Goal: Browse casually

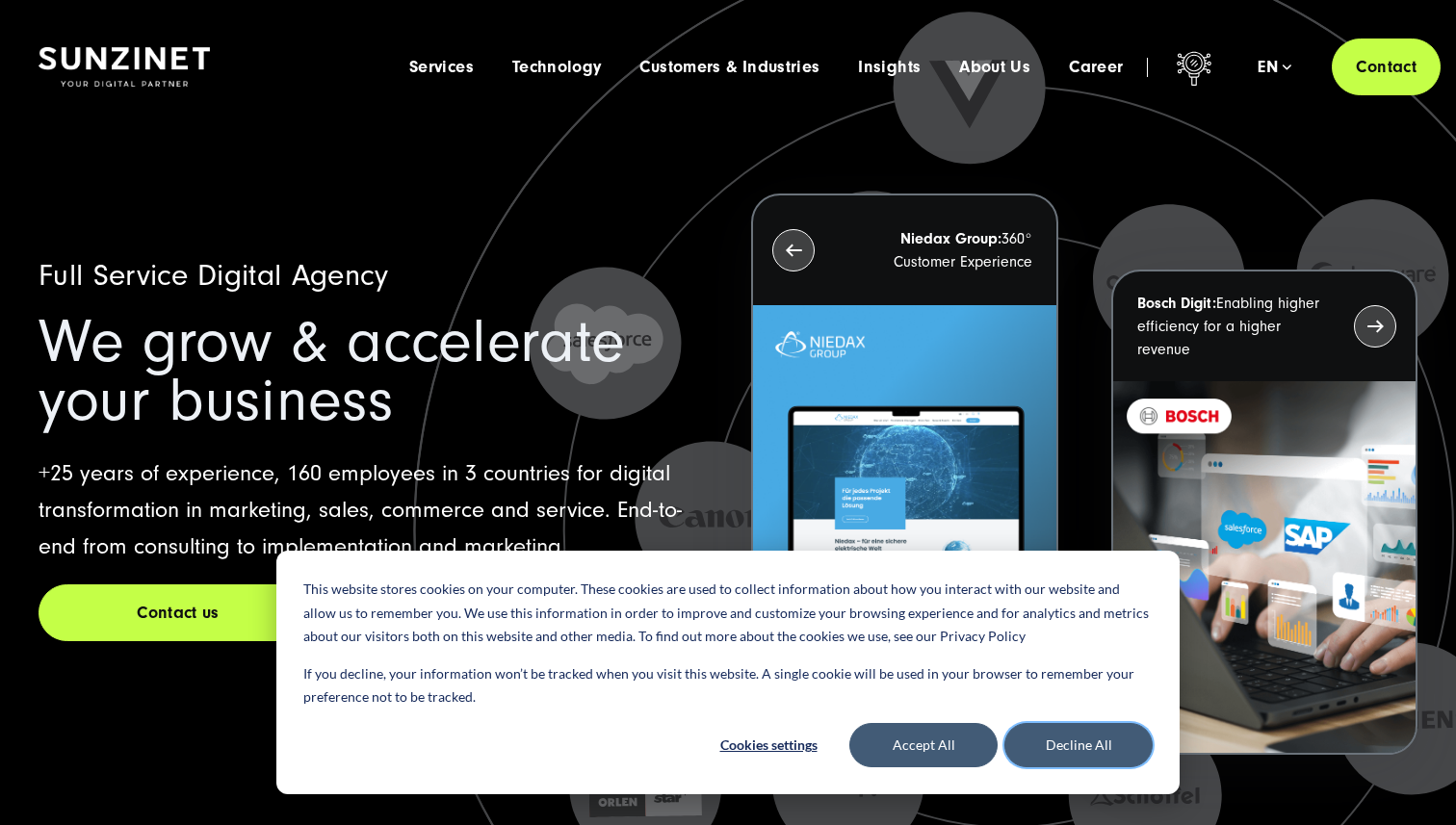
click at [1055, 740] on button "Decline All" at bounding box center [1078, 746] width 148 height 44
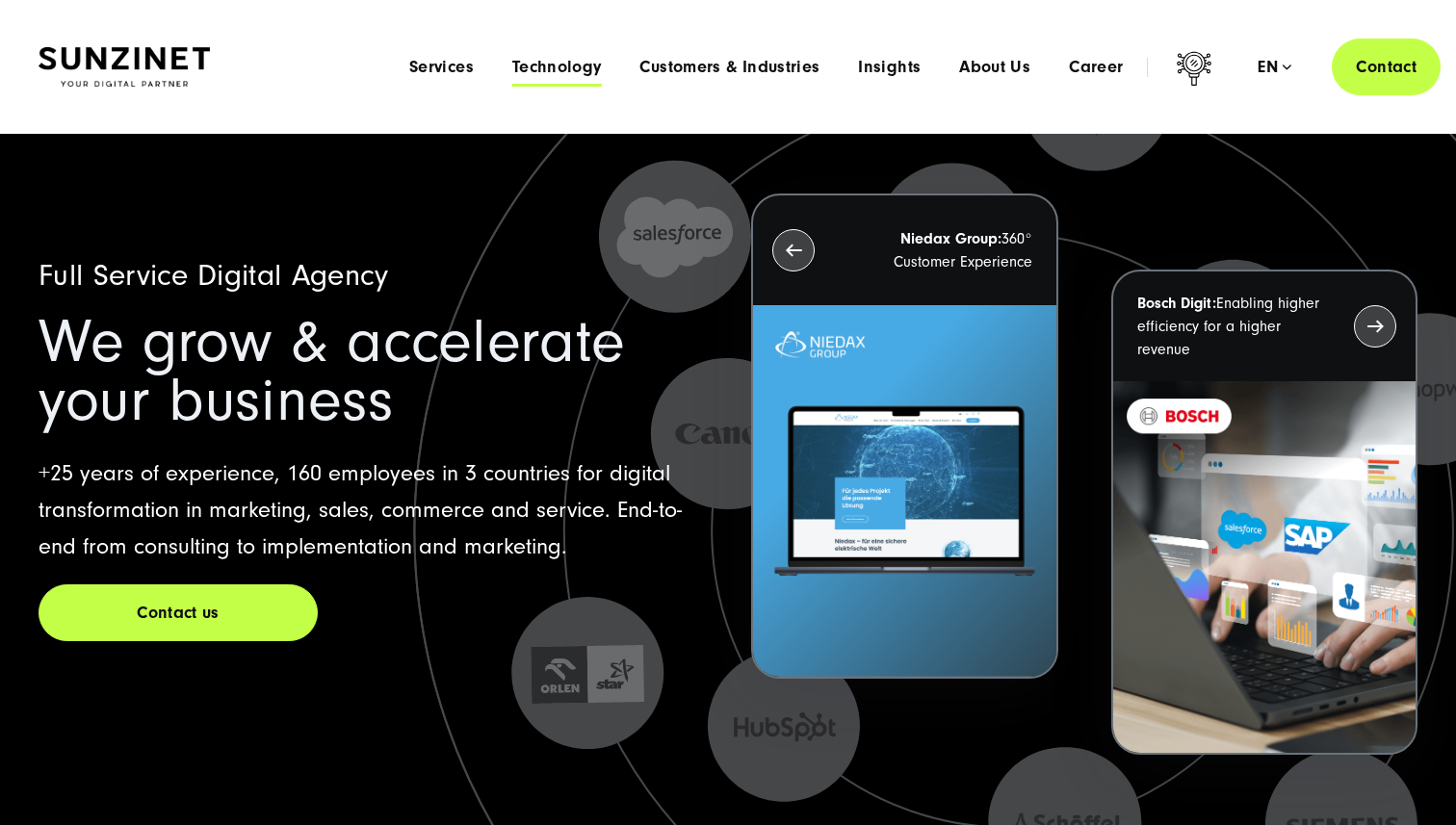
click at [567, 62] on span "Technology" at bounding box center [557, 68] width 90 height 19
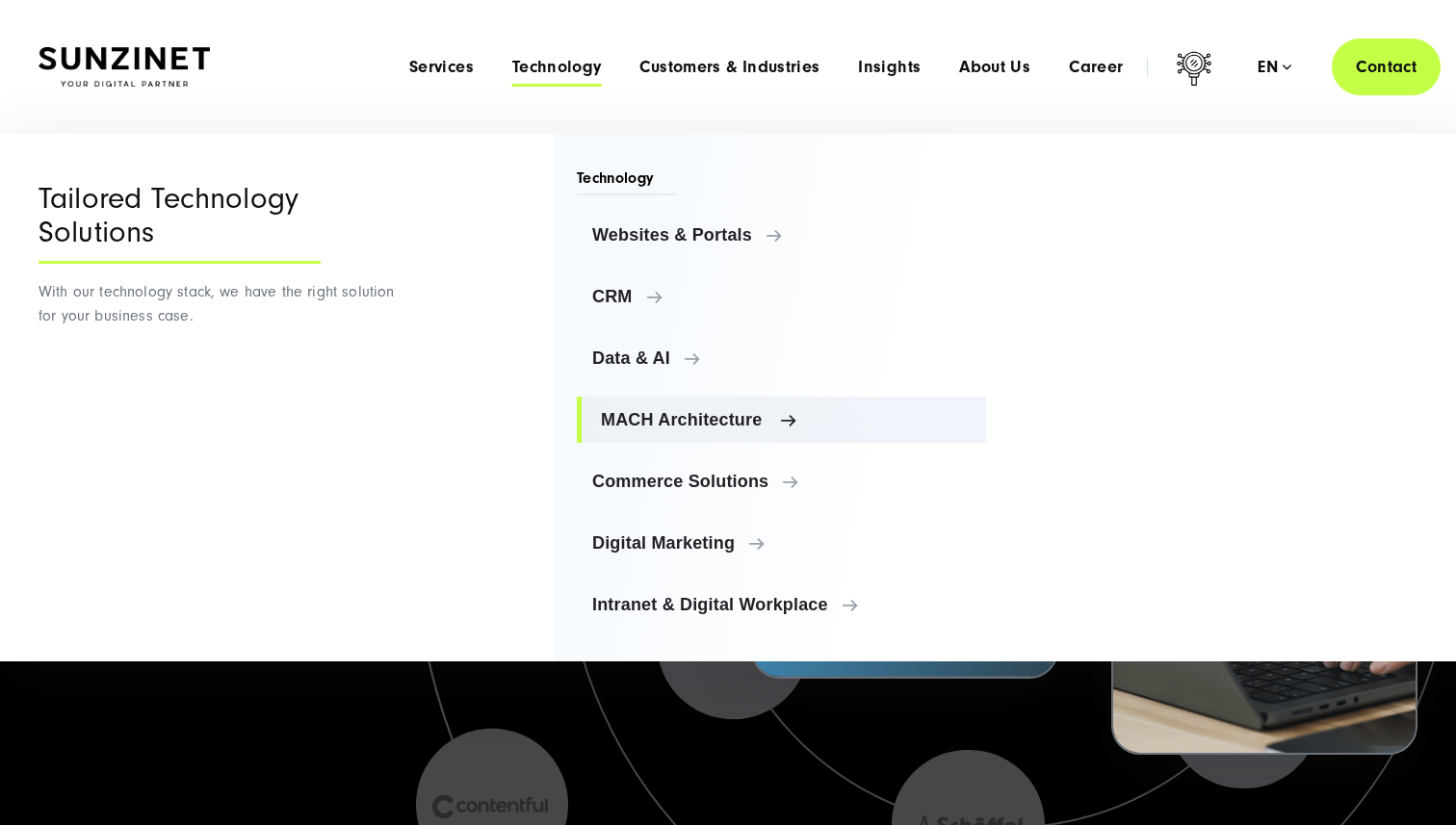
click at [772, 417] on span "MACH Architecture" at bounding box center [786, 420] width 370 height 19
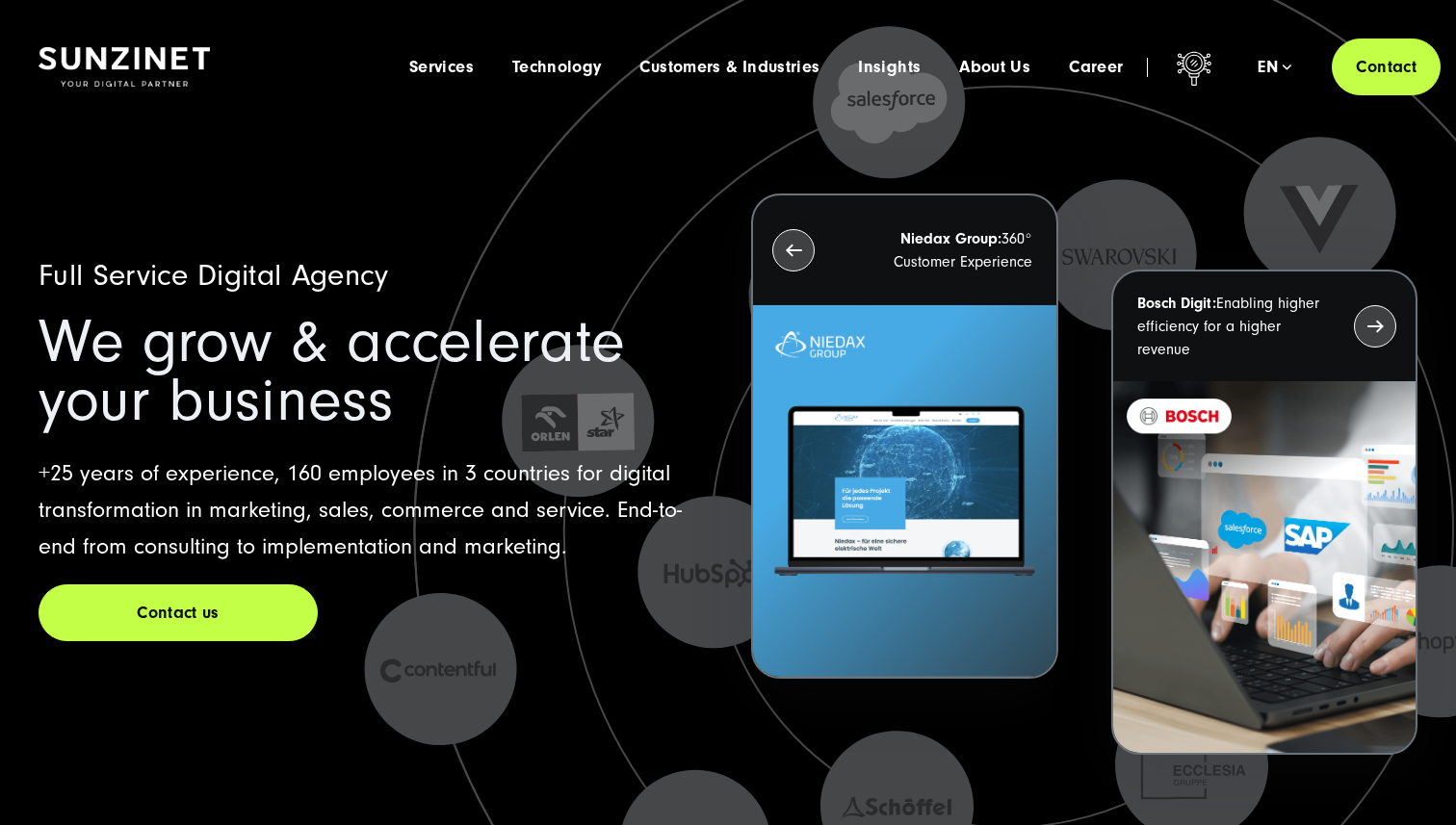
click at [333, 714] on icon at bounding box center [1012, 564] width 1926 height 1926
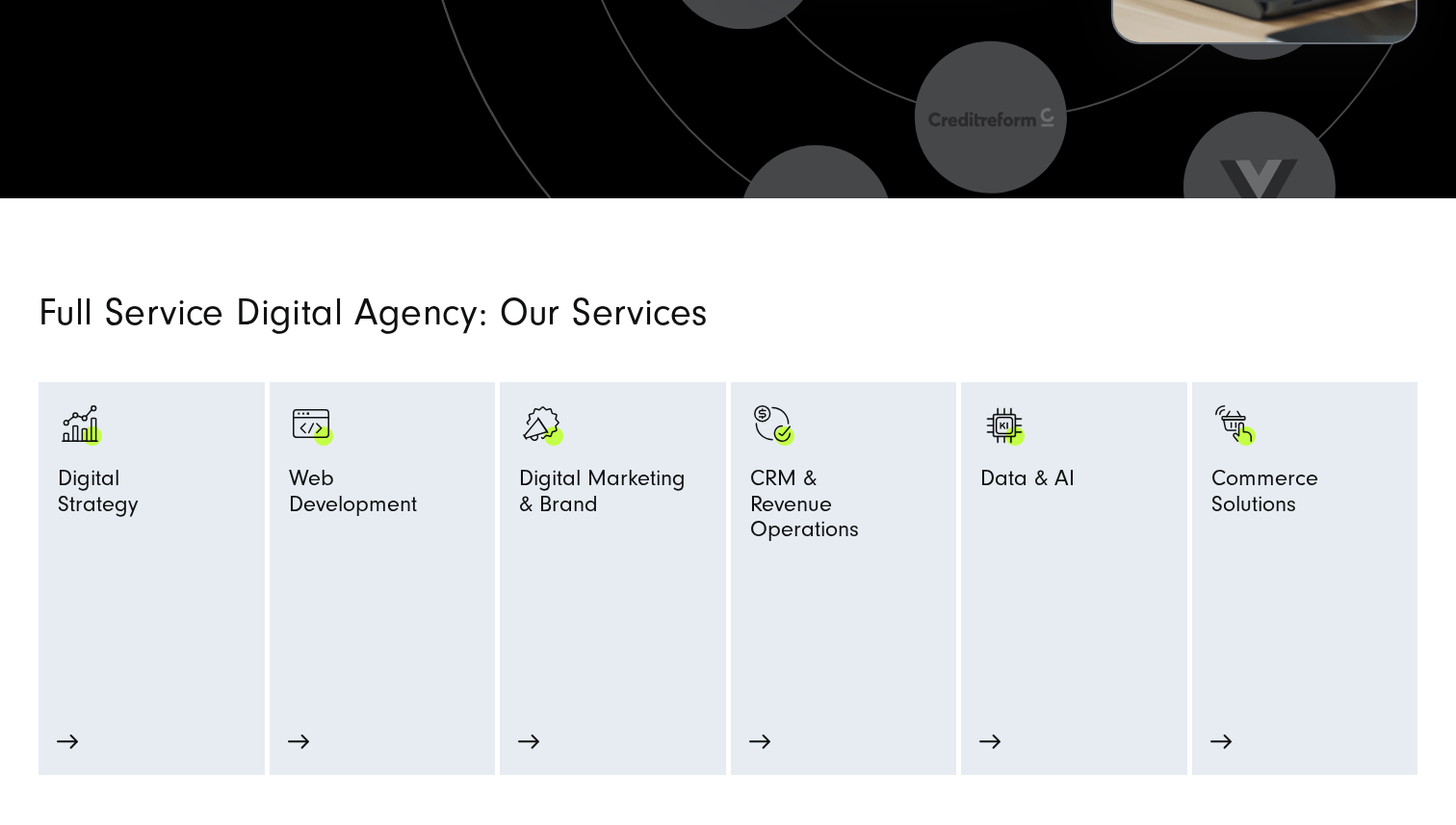
scroll to position [718, 0]
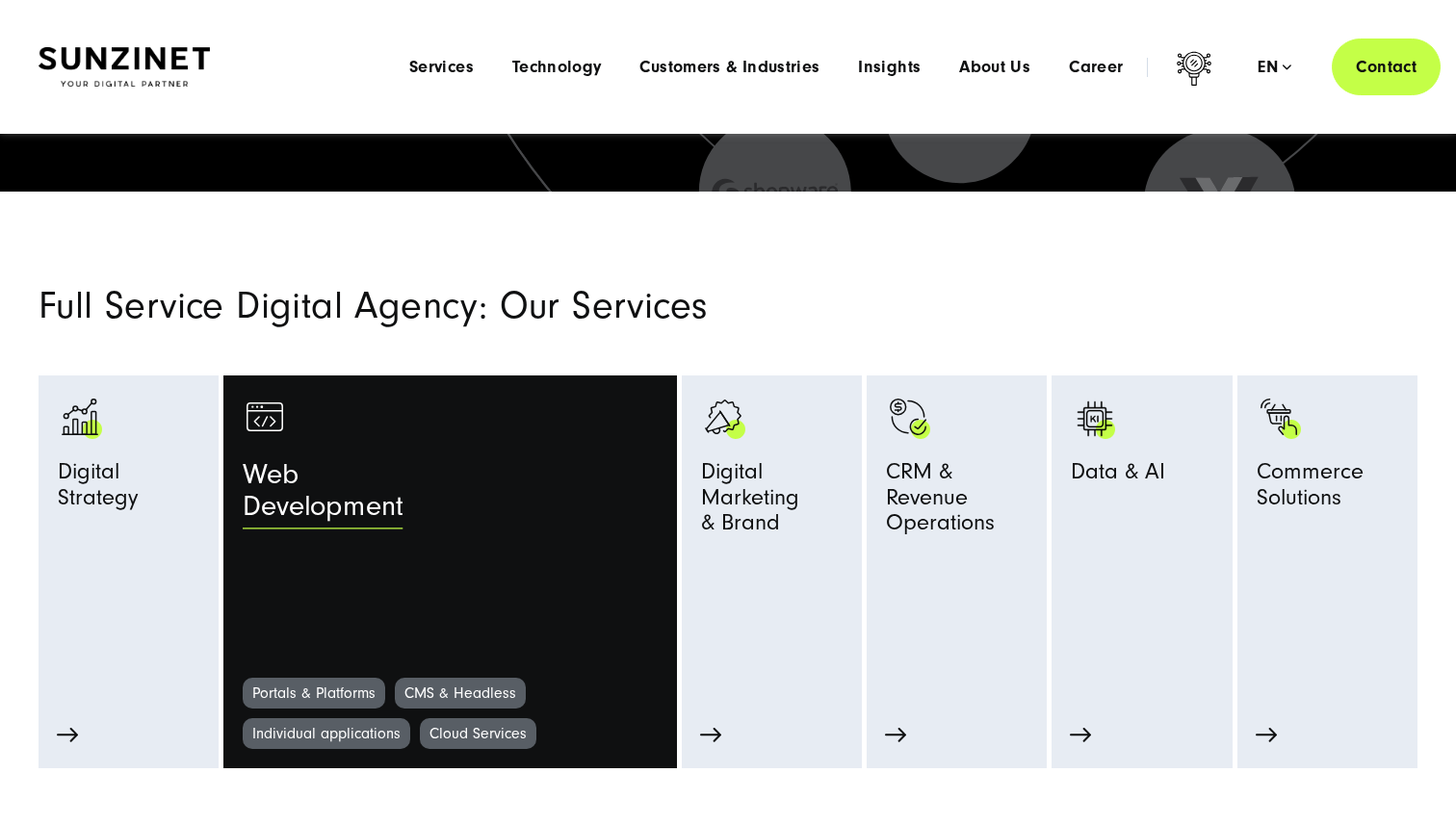
click at [481, 510] on div "Web Development" at bounding box center [502, 496] width 519 height 74
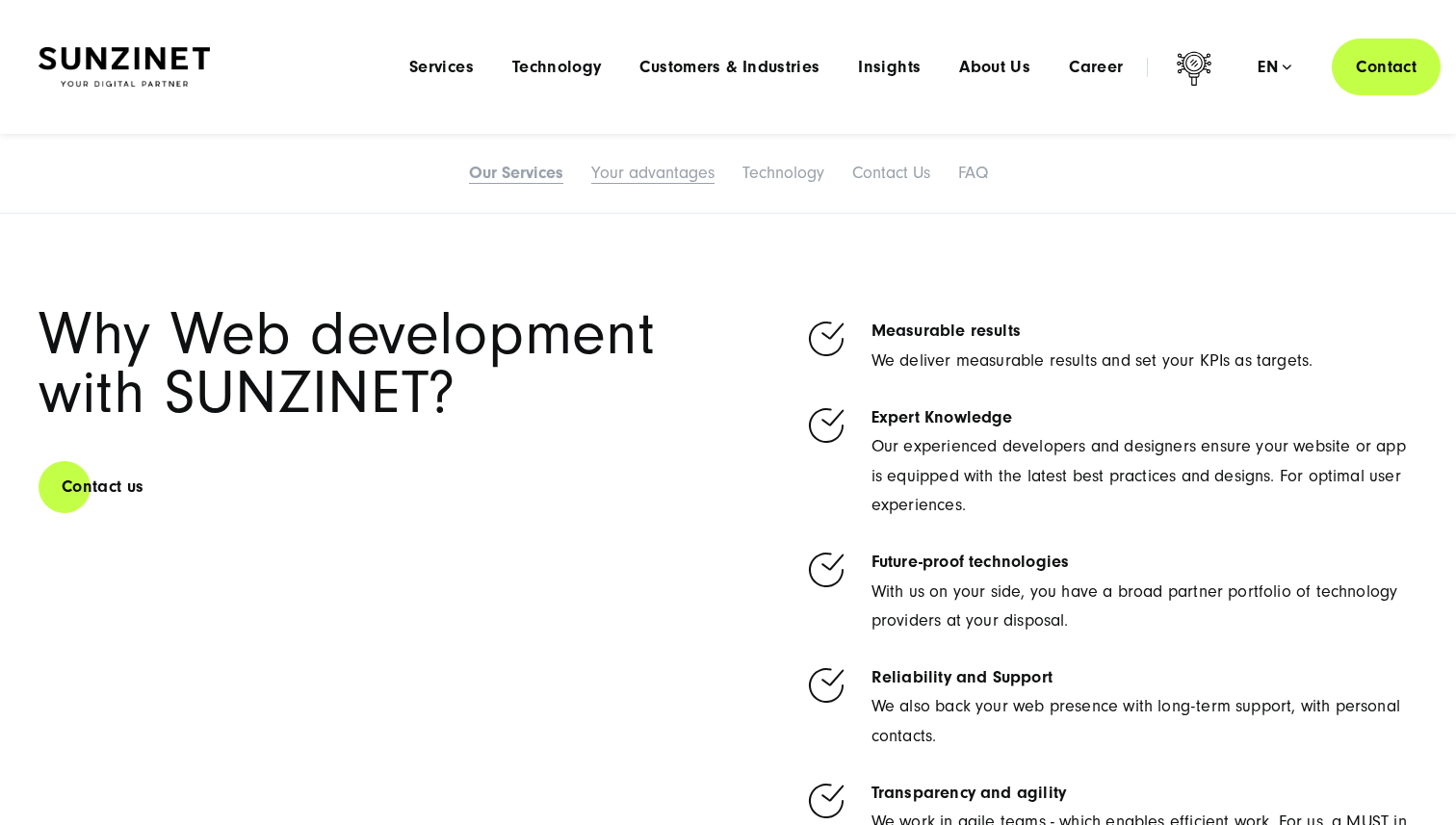
scroll to position [4039, 0]
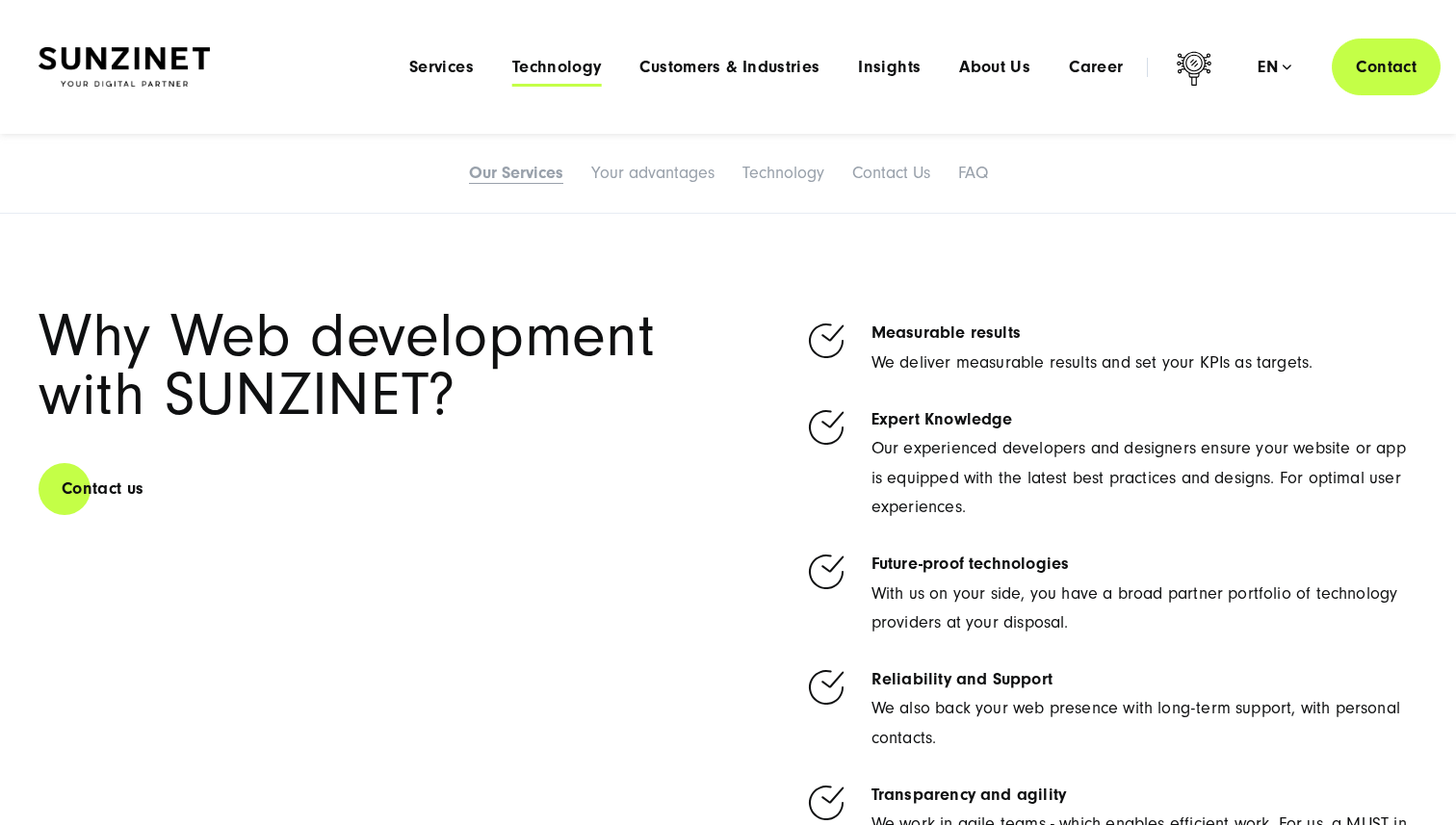
click at [549, 67] on span "Technology" at bounding box center [557, 68] width 90 height 19
click at [432, 67] on span "Services" at bounding box center [441, 68] width 65 height 19
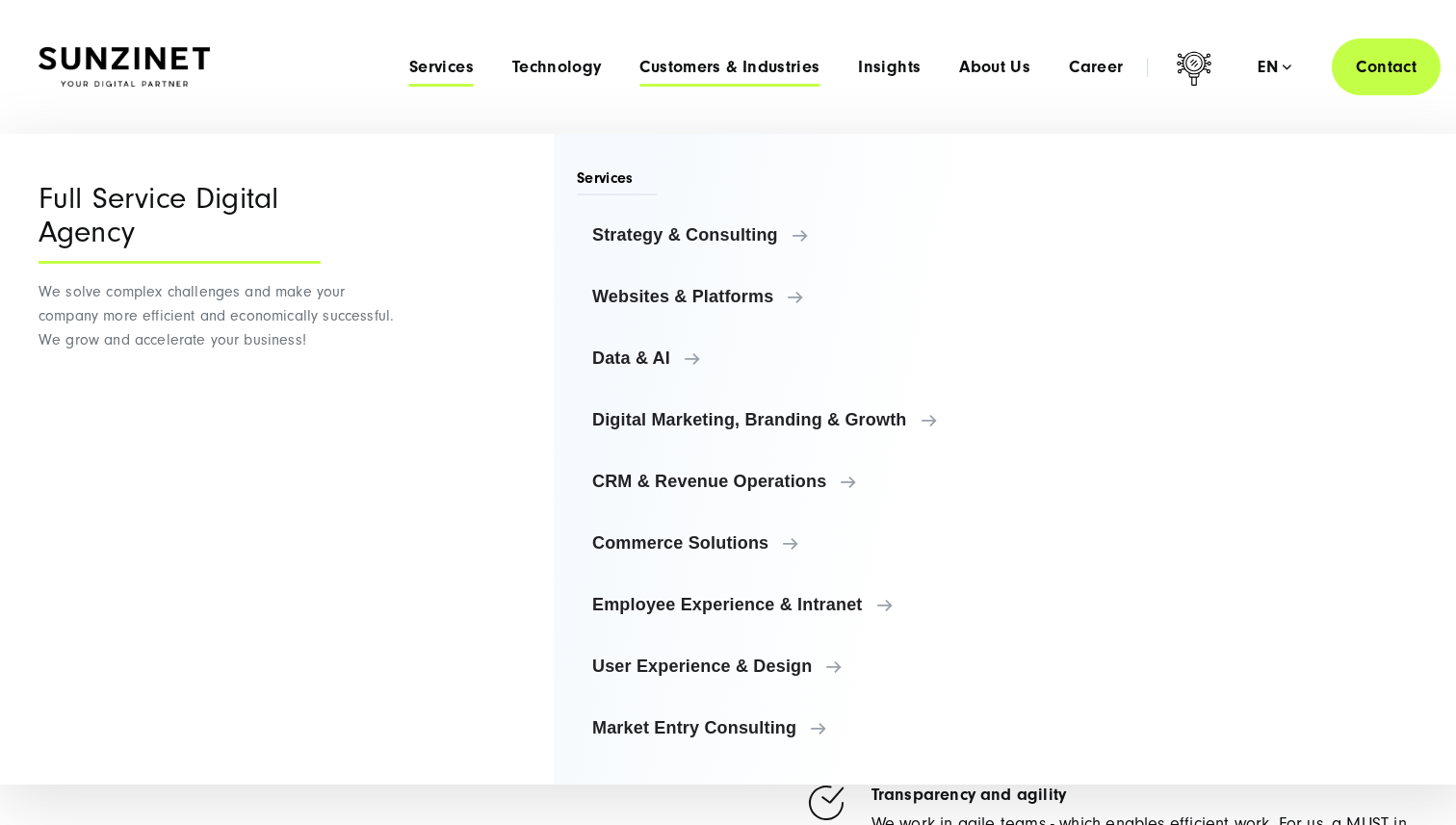
click at [726, 65] on span "Customers & Industries" at bounding box center [729, 68] width 180 height 19
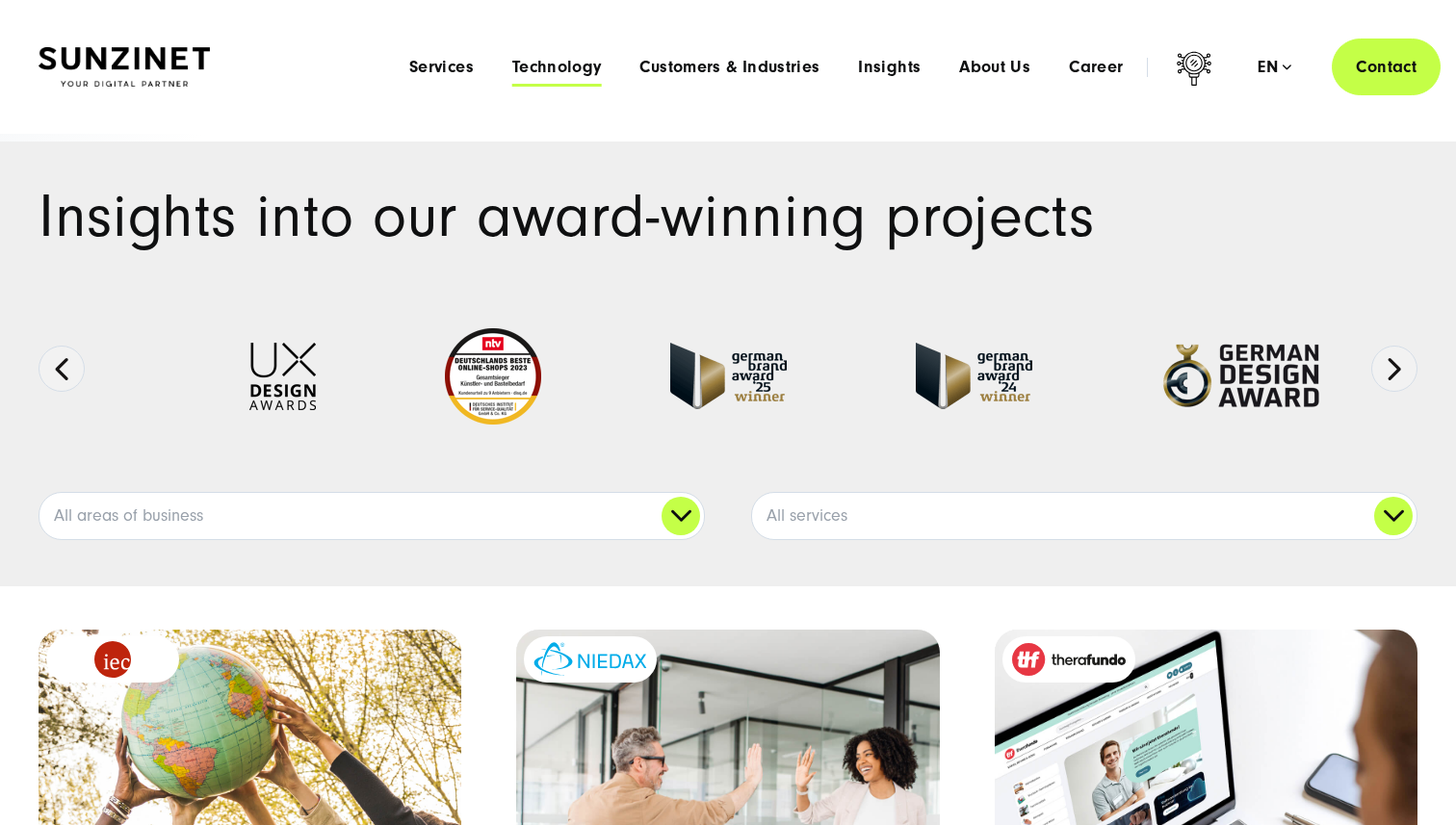
click at [568, 60] on span "Technology" at bounding box center [557, 68] width 90 height 19
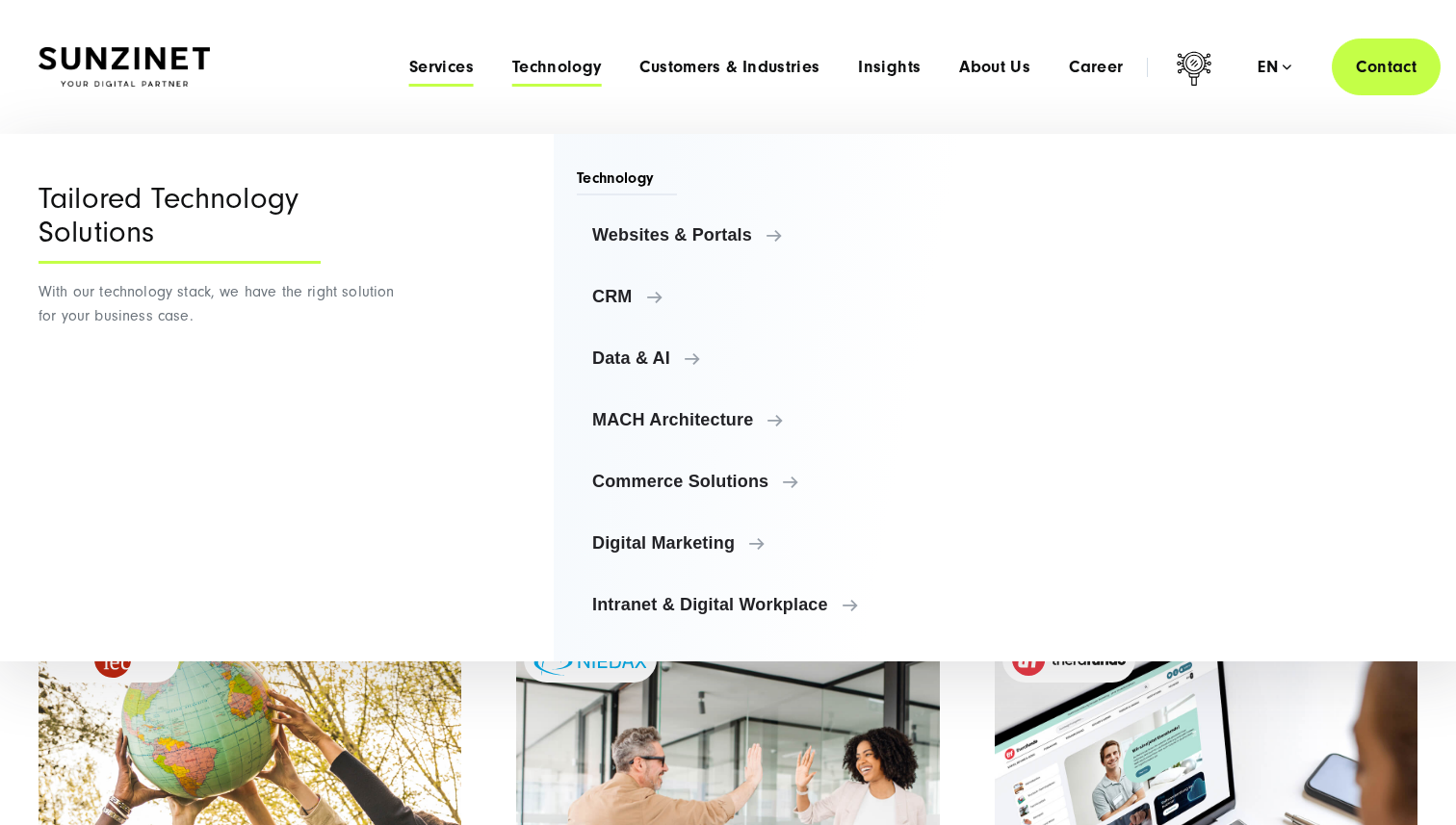
click at [455, 71] on span "Services" at bounding box center [441, 68] width 65 height 19
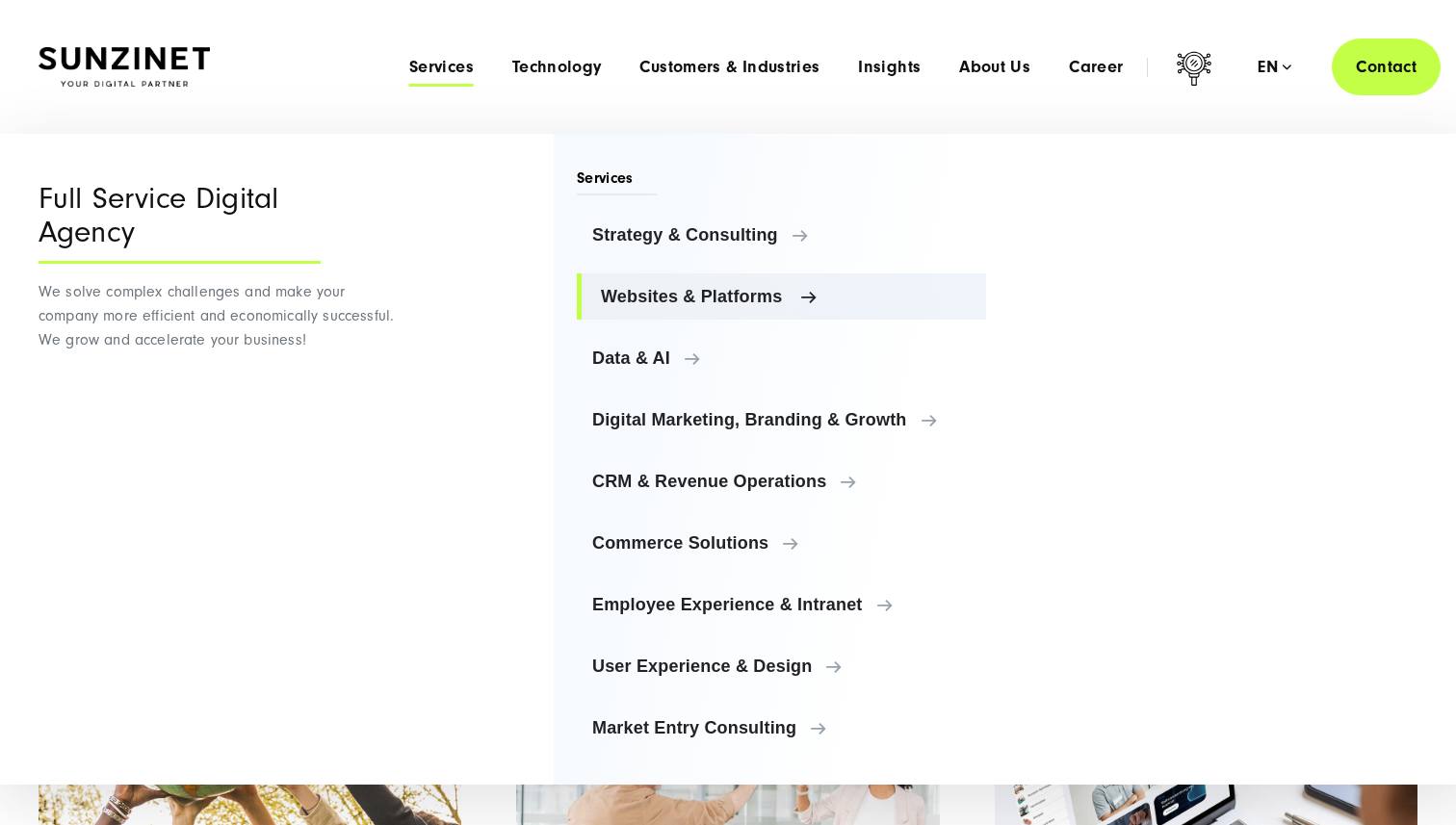
click at [702, 292] on span "Websites & Platforms" at bounding box center [786, 297] width 370 height 19
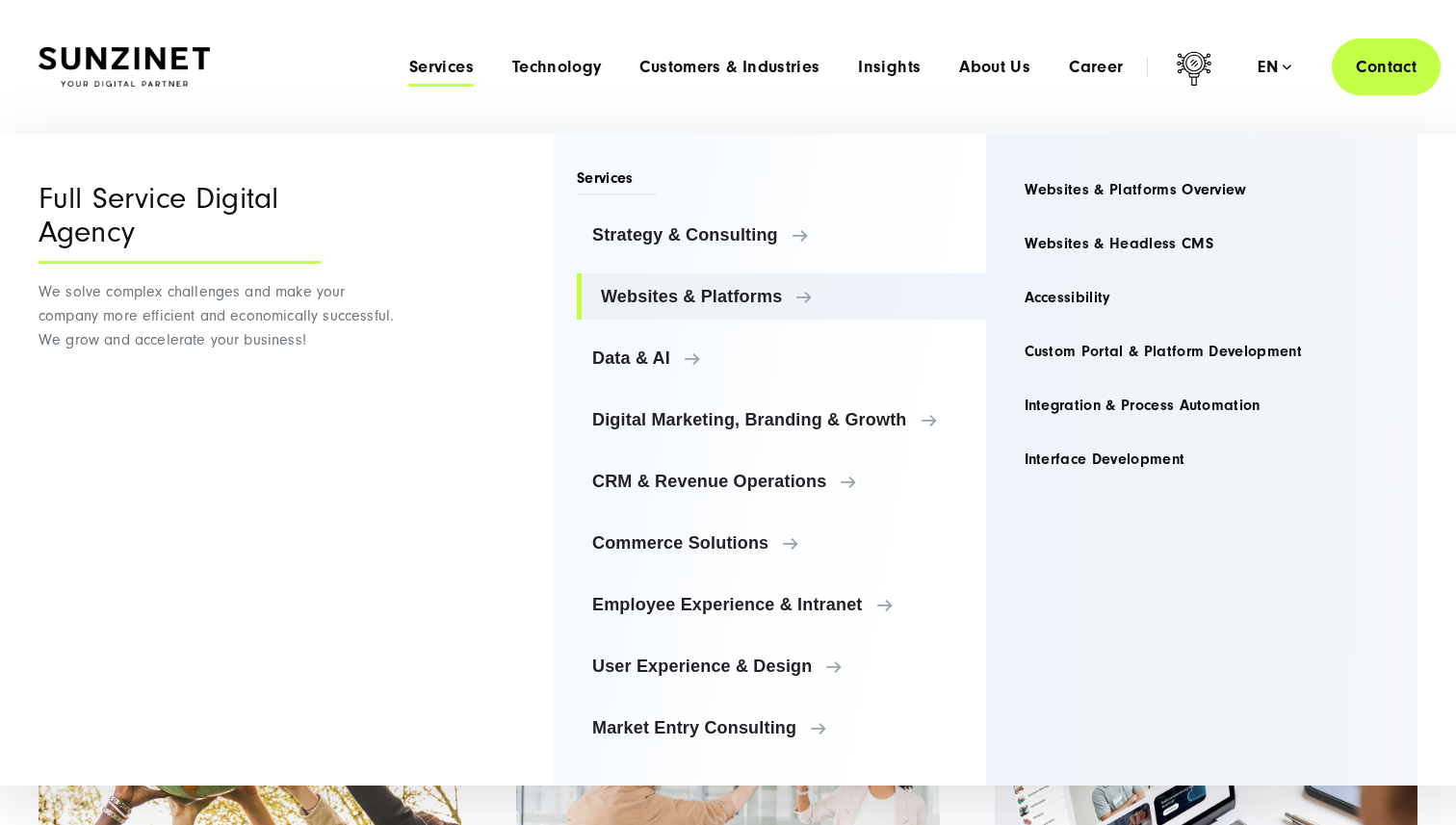
click at [201, 76] on div "Smart Search AI Here you can ask a specific question about our agency and our s…" at bounding box center [728, 67] width 1380 height 57
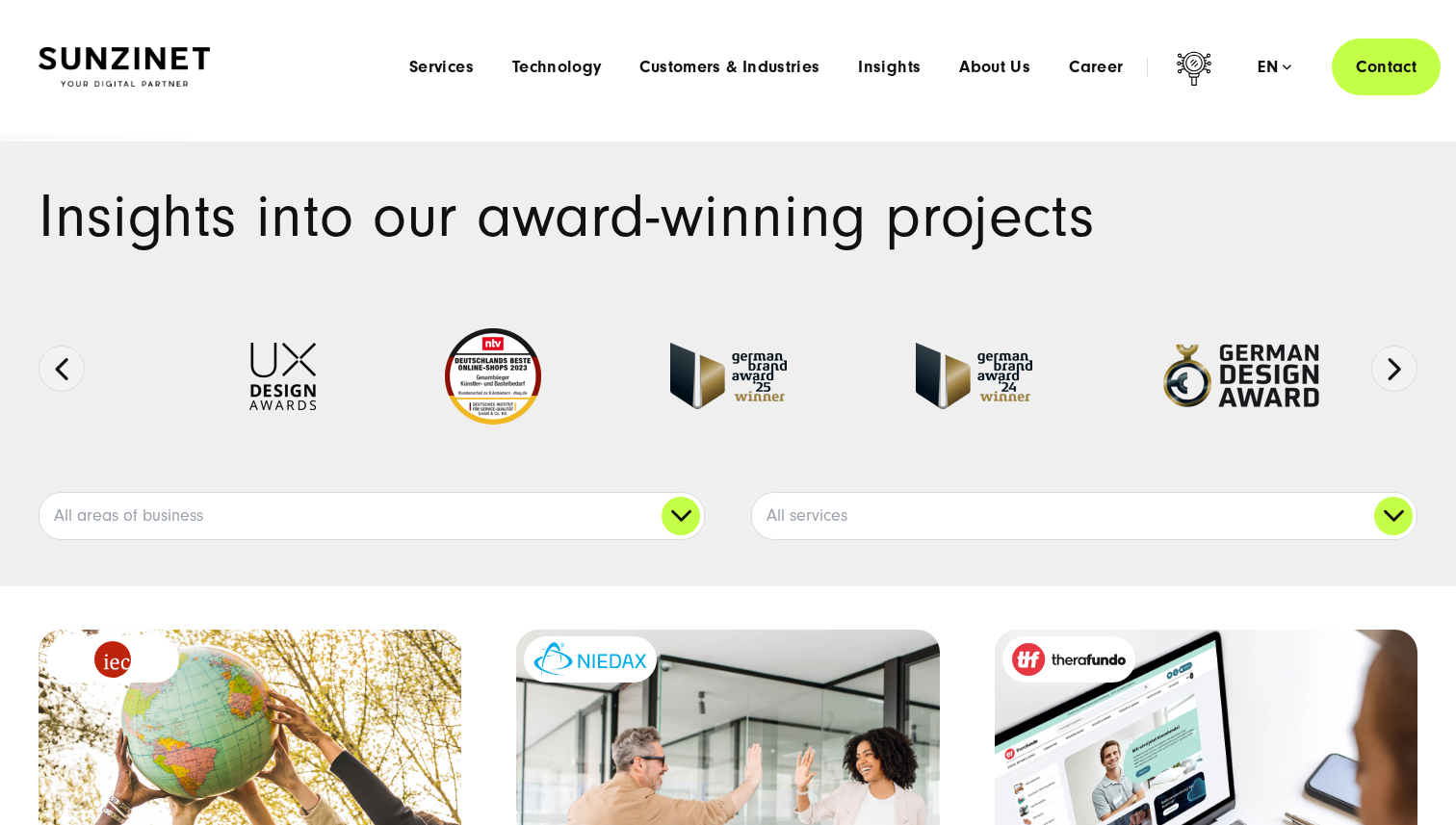
click at [179, 76] on img at bounding box center [124, 68] width 171 height 41
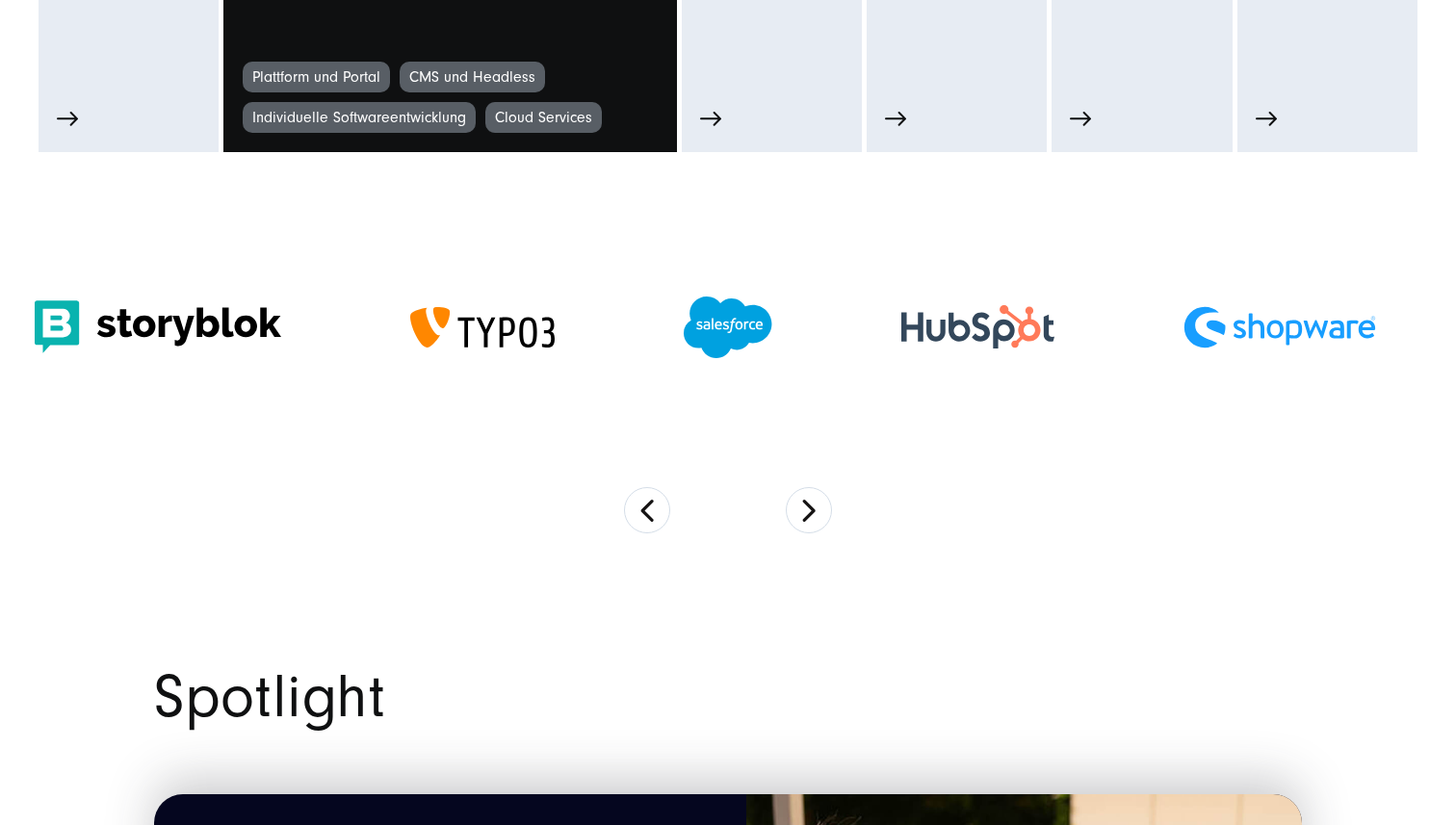
scroll to position [1339, 0]
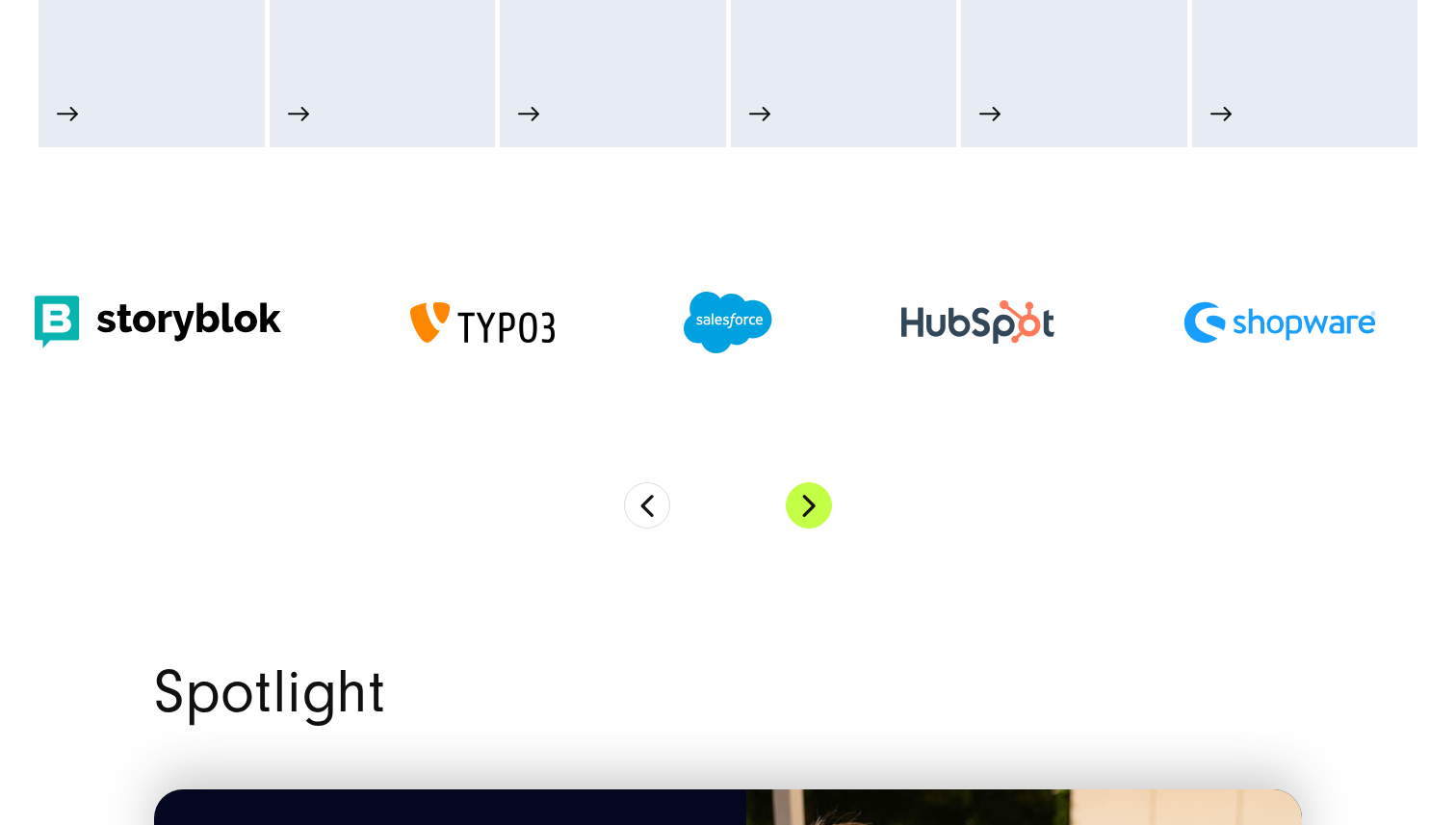
click at [809, 512] on button "Next" at bounding box center [809, 506] width 46 height 46
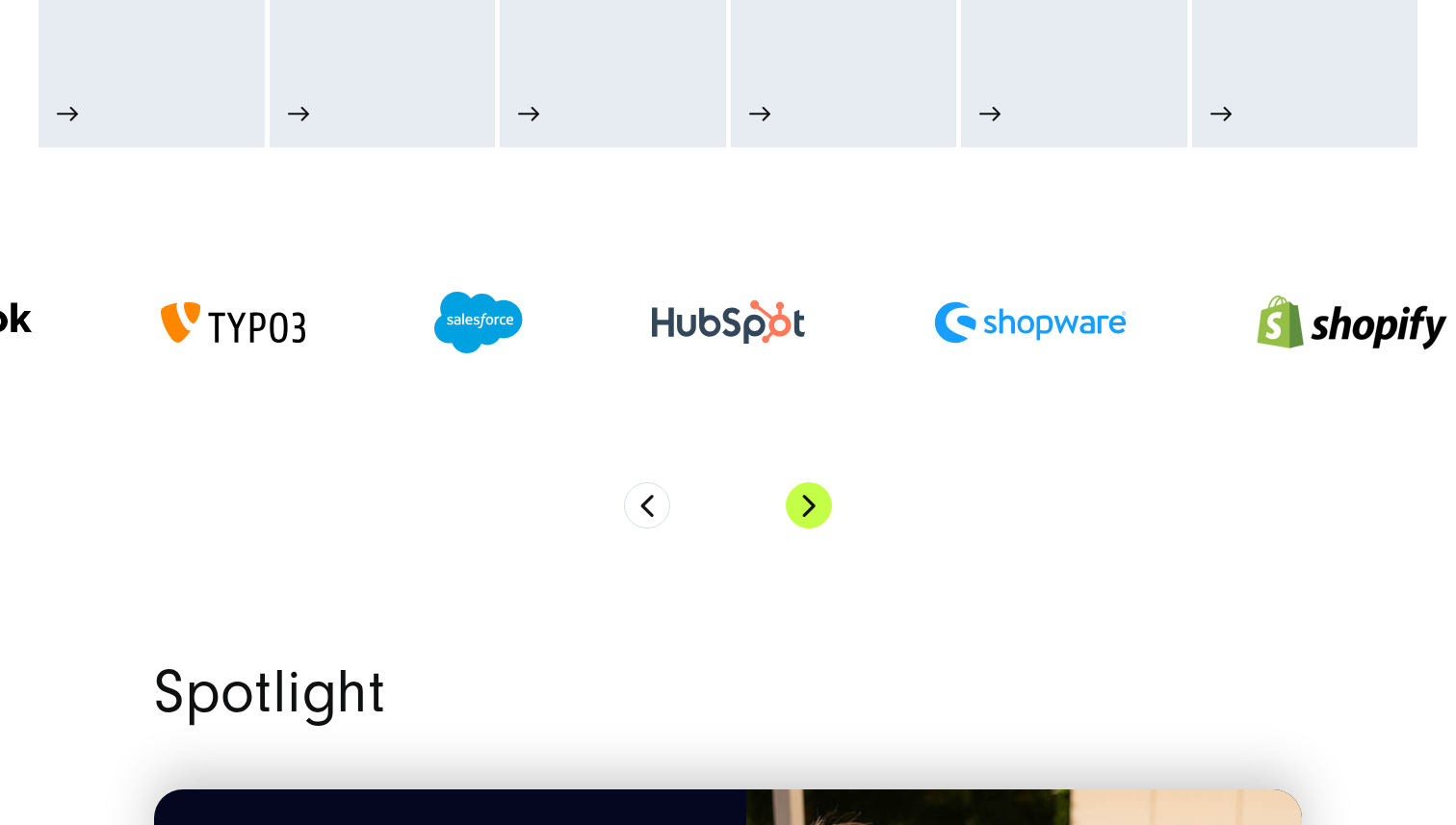
click at [809, 512] on button "Next" at bounding box center [809, 506] width 46 height 46
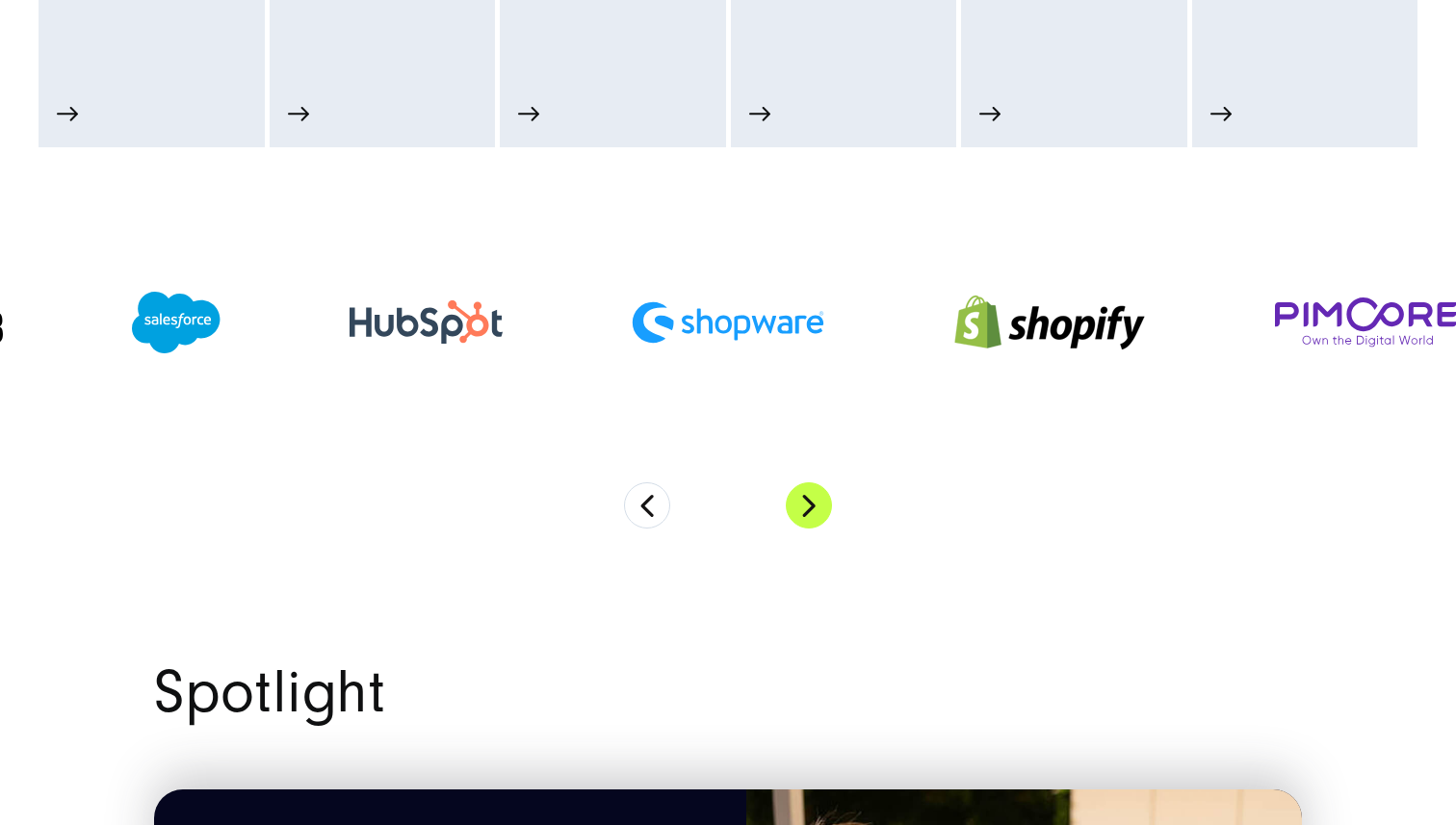
click at [809, 512] on button "Next" at bounding box center [809, 506] width 46 height 46
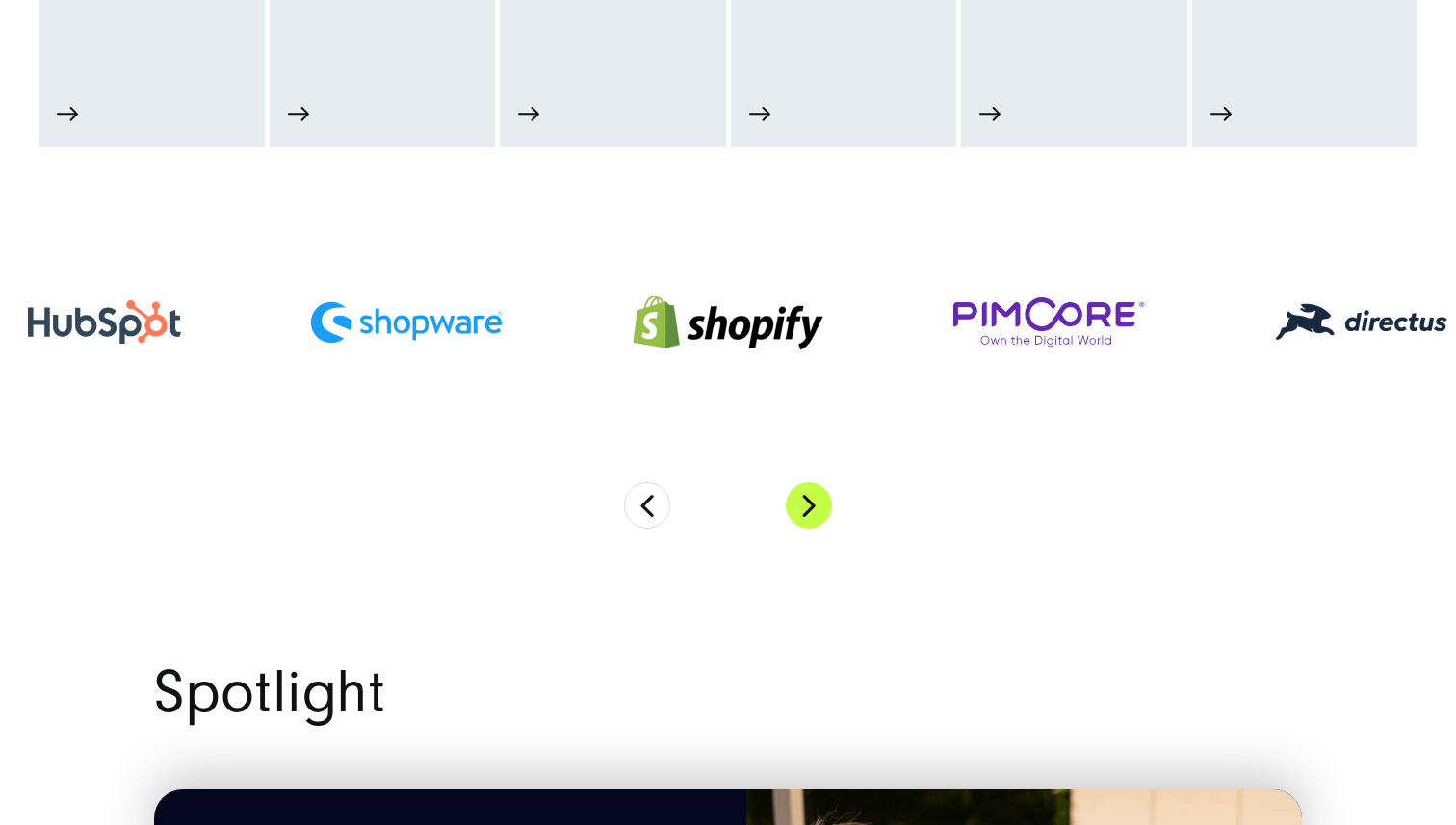
click at [809, 512] on button "Next" at bounding box center [809, 506] width 46 height 46
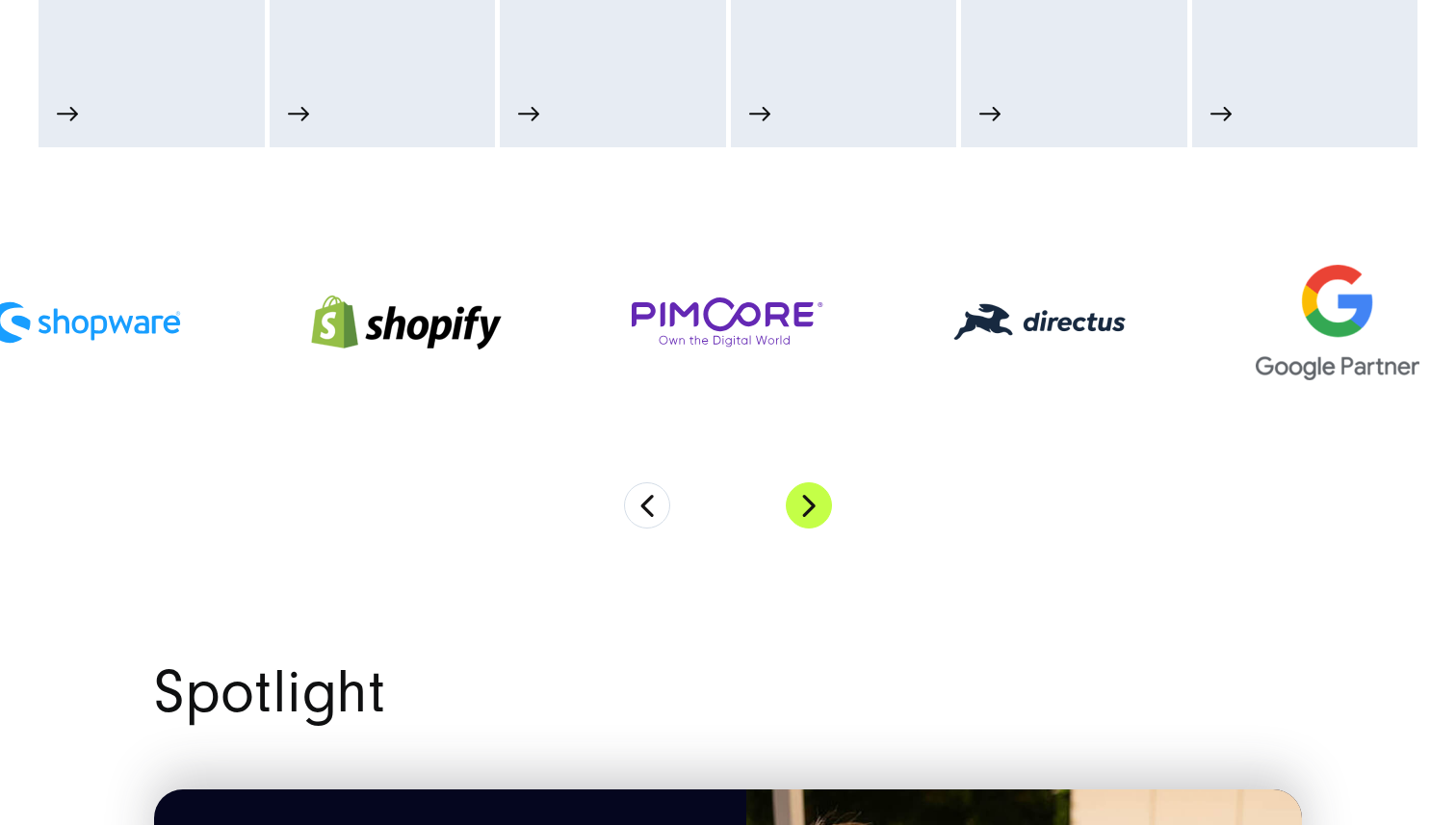
click at [809, 512] on button "Next" at bounding box center [809, 506] width 46 height 46
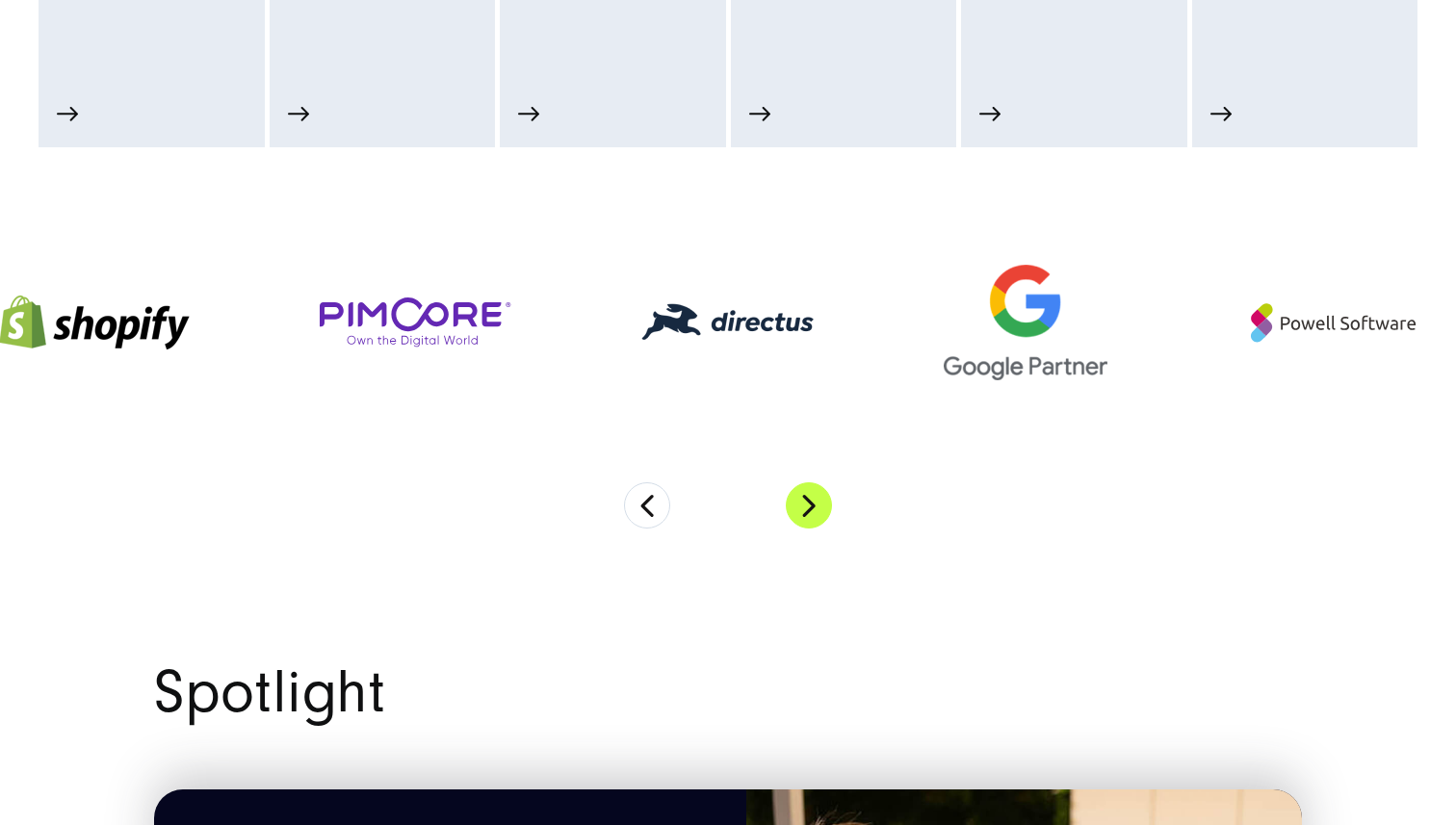
click at [809, 512] on button "Next" at bounding box center [809, 506] width 46 height 46
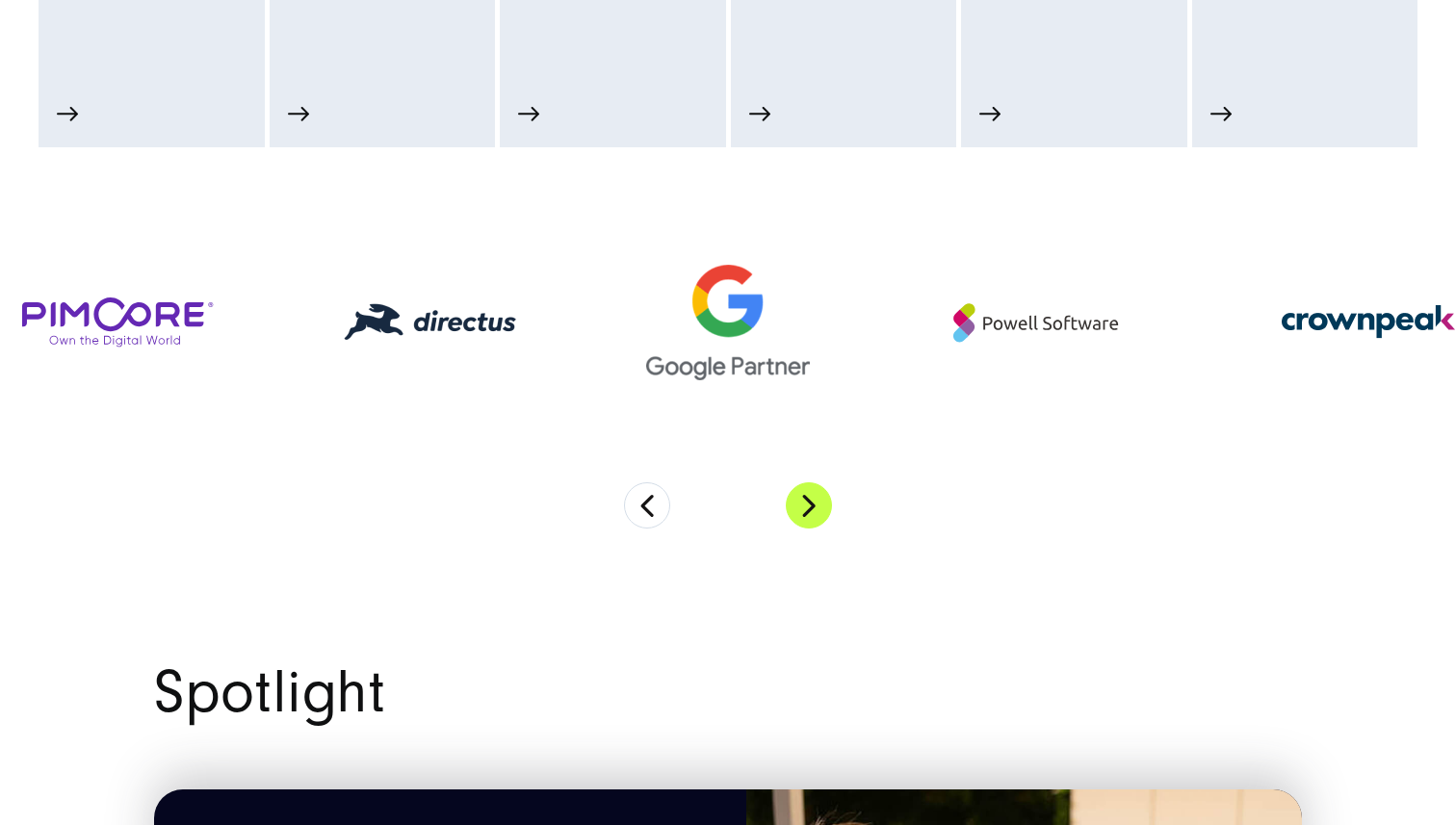
click at [809, 512] on button "Next" at bounding box center [809, 506] width 46 height 46
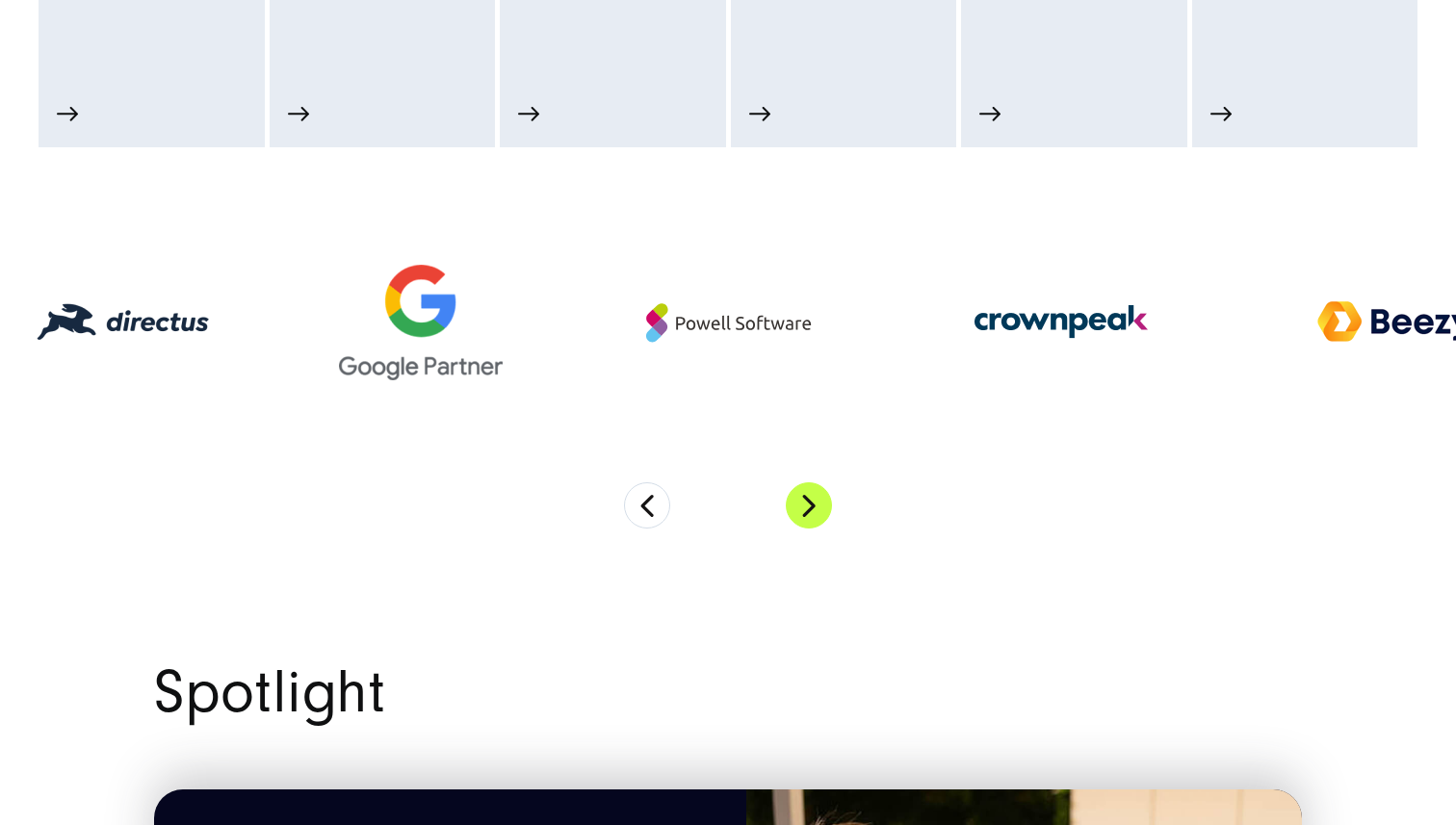
click at [809, 512] on button "Next" at bounding box center [809, 506] width 46 height 46
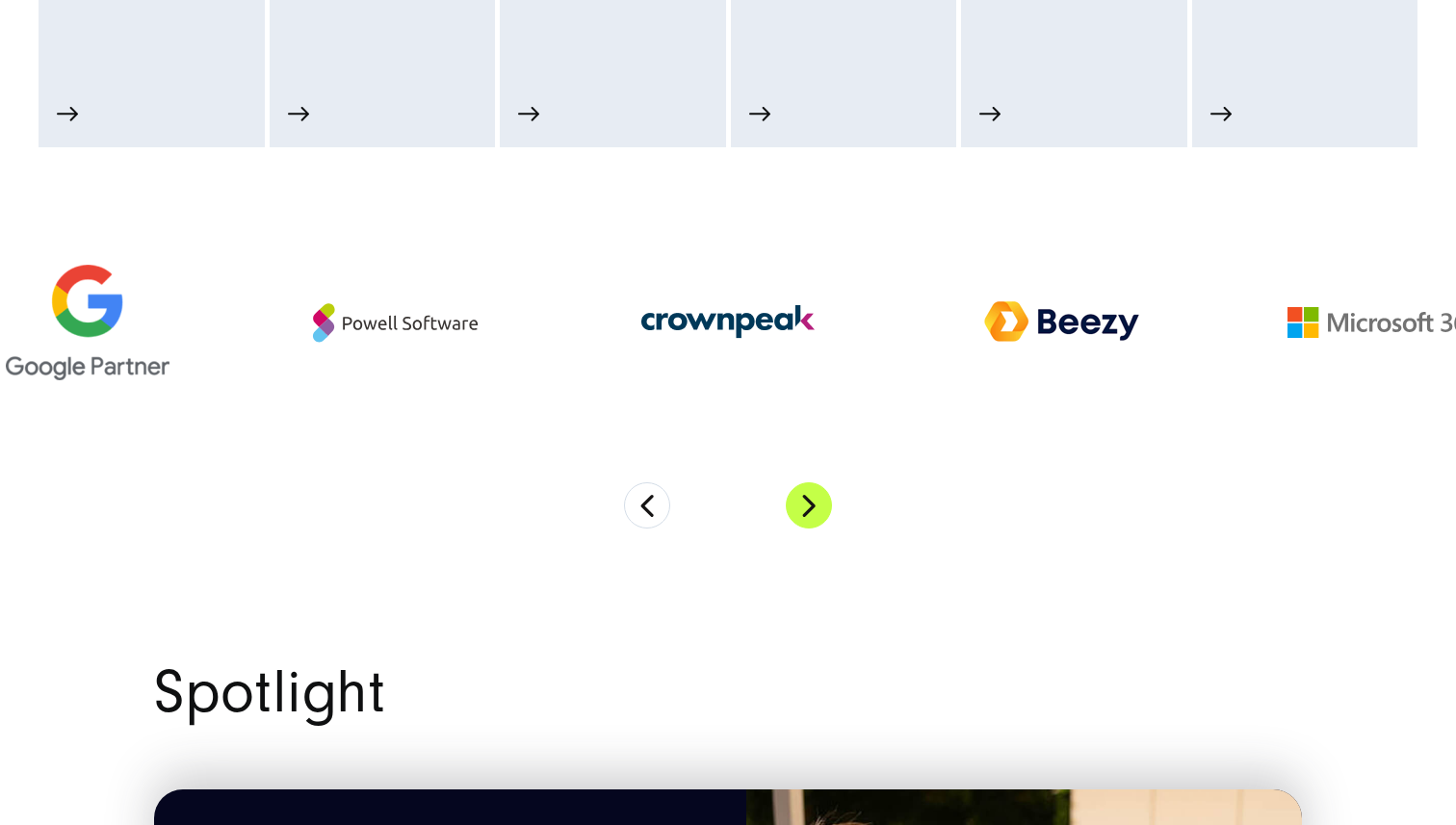
click at [809, 512] on button "Next" at bounding box center [809, 506] width 46 height 46
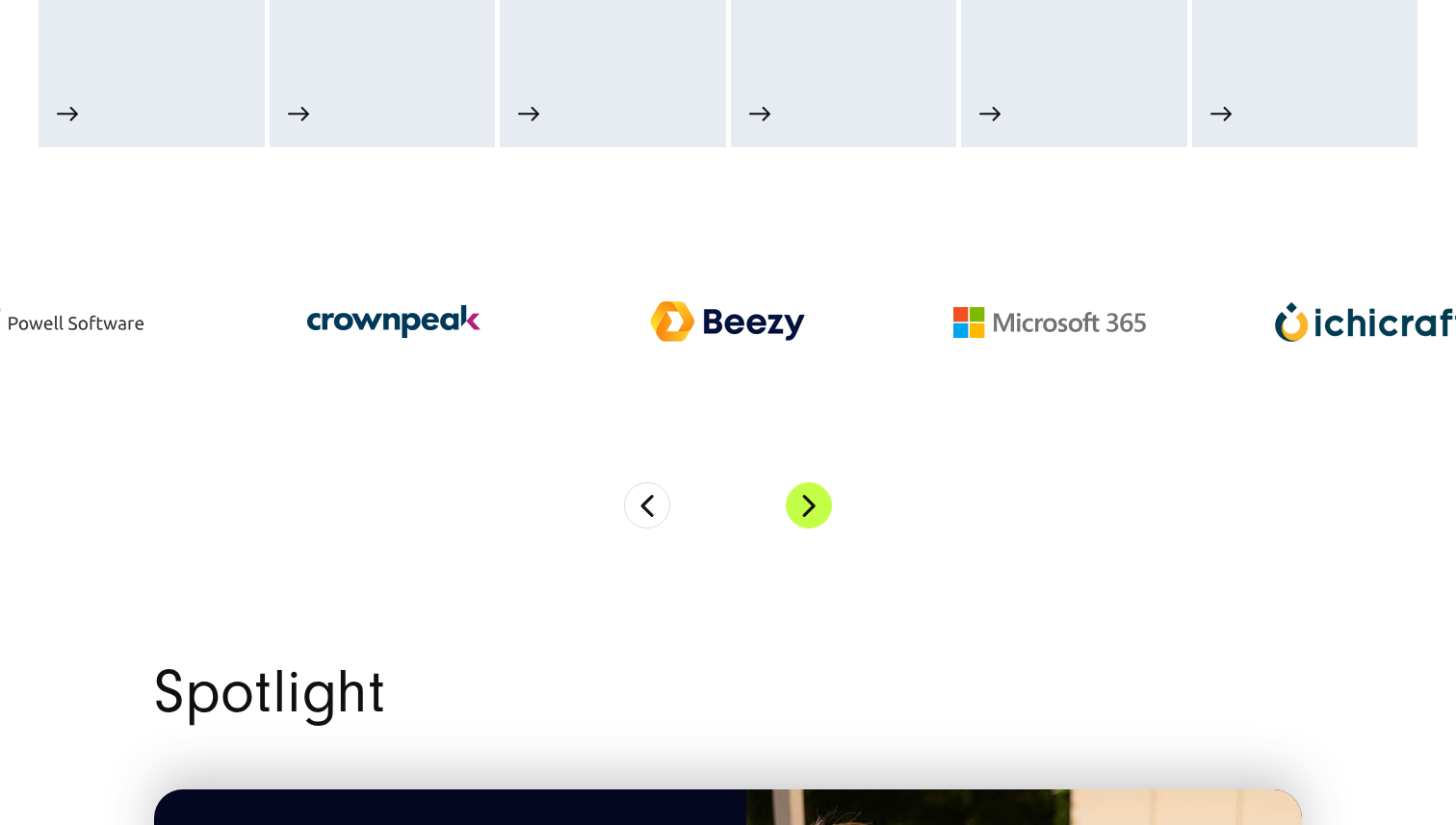
click at [809, 512] on button "Next" at bounding box center [809, 506] width 46 height 46
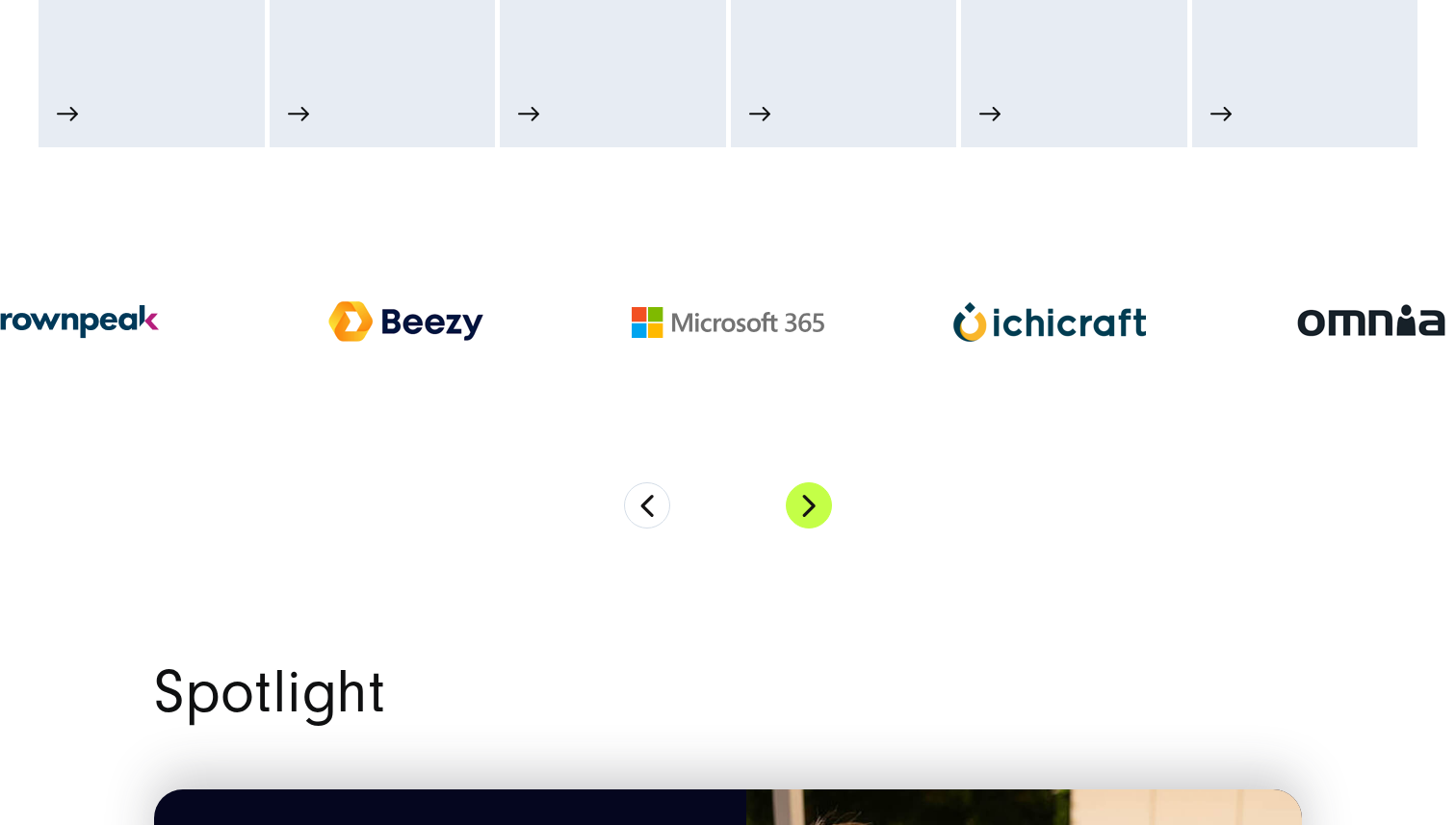
click at [809, 512] on button "Next" at bounding box center [809, 506] width 46 height 46
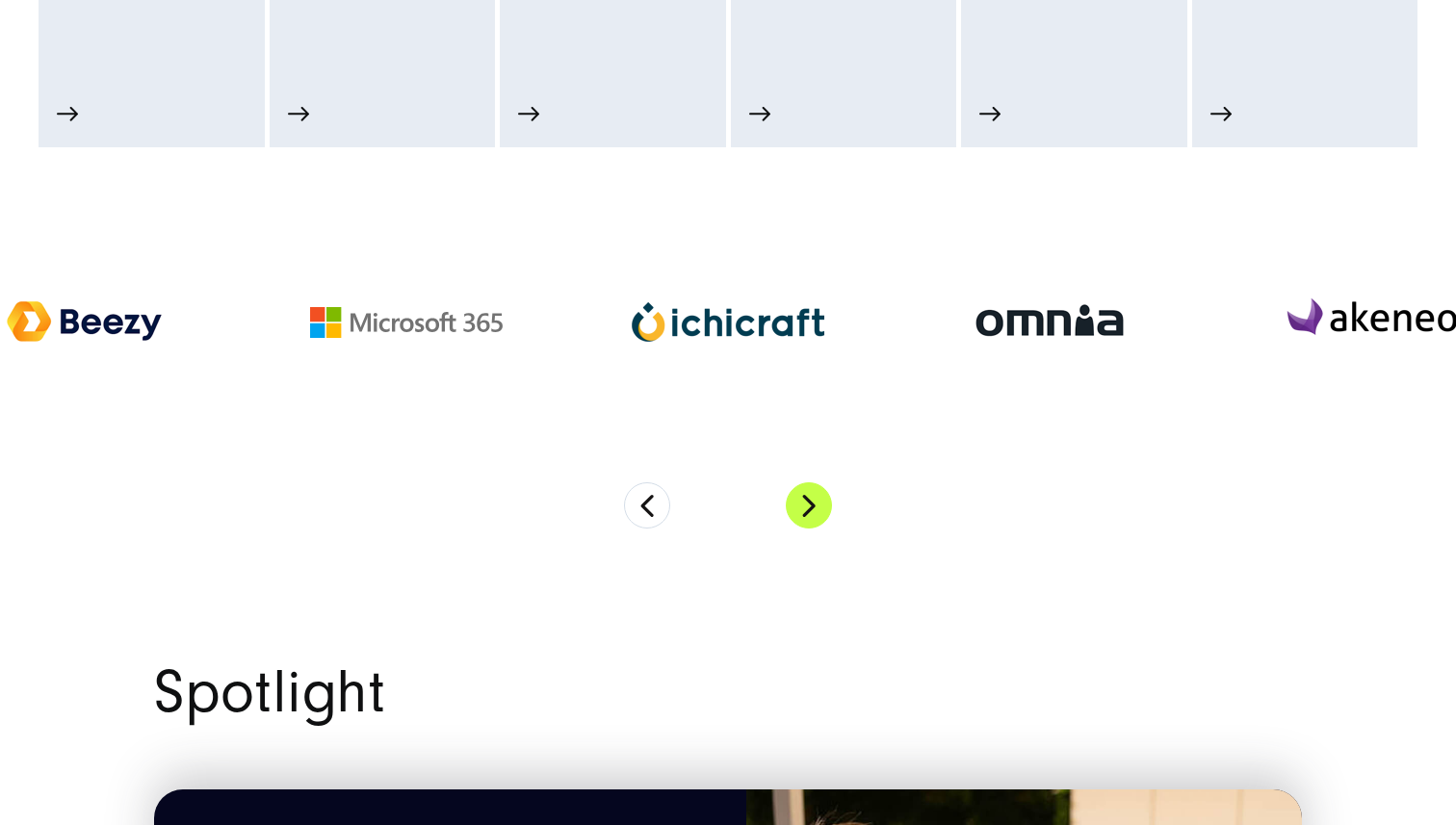
click at [809, 512] on button "Next" at bounding box center [809, 506] width 46 height 46
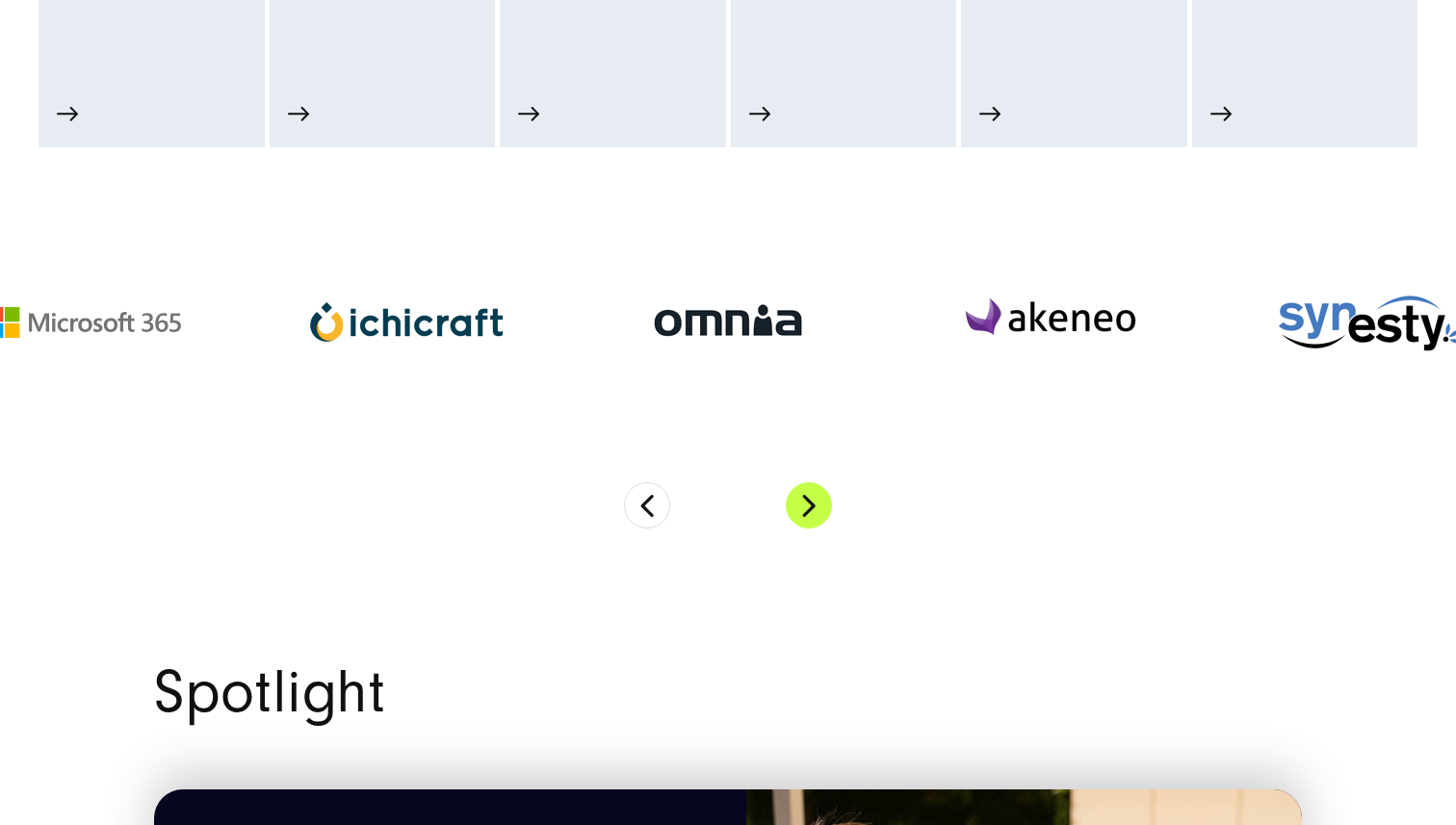
click at [809, 512] on button "Next" at bounding box center [809, 506] width 46 height 46
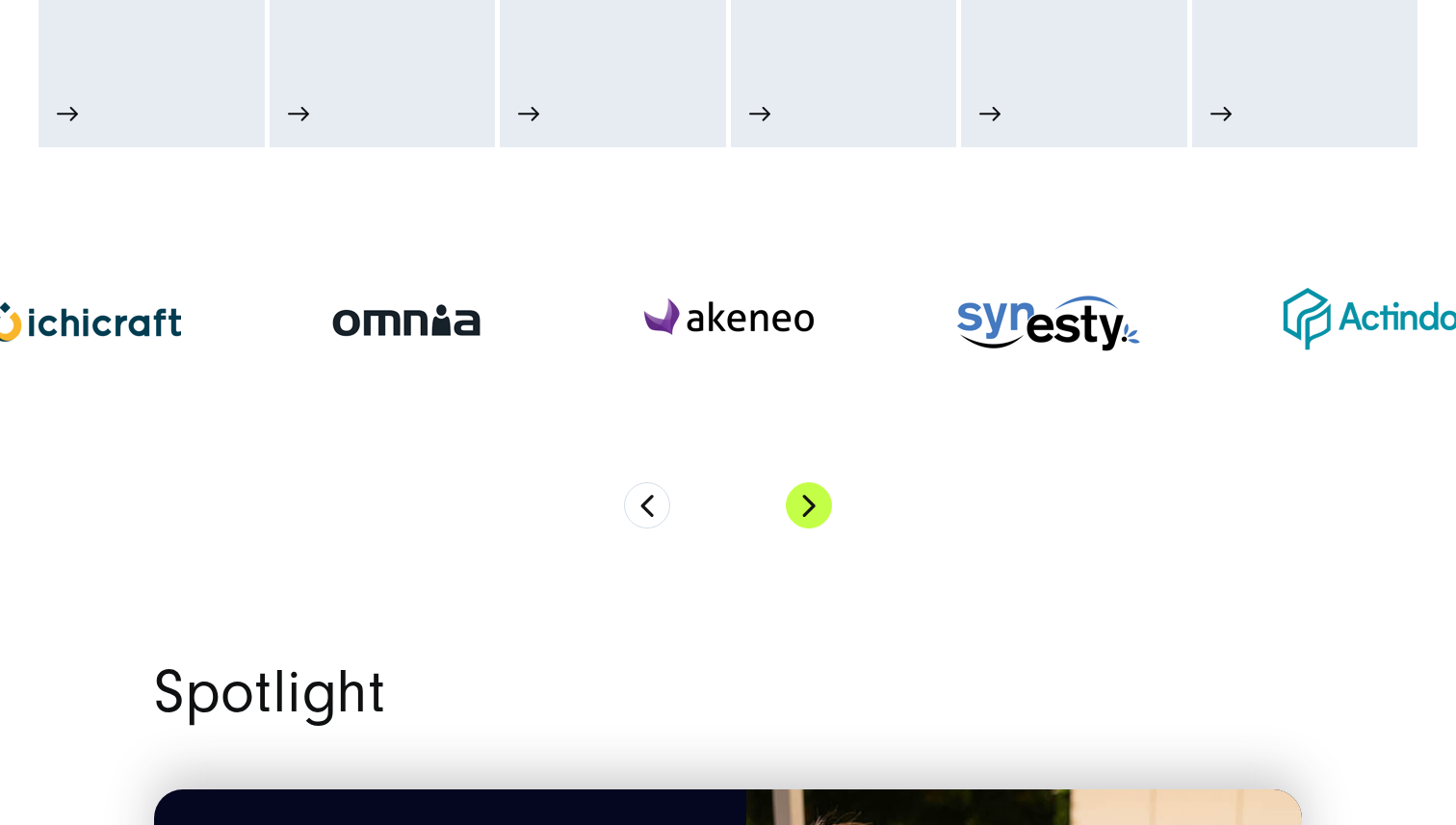
click at [809, 512] on button "Next" at bounding box center [809, 506] width 46 height 46
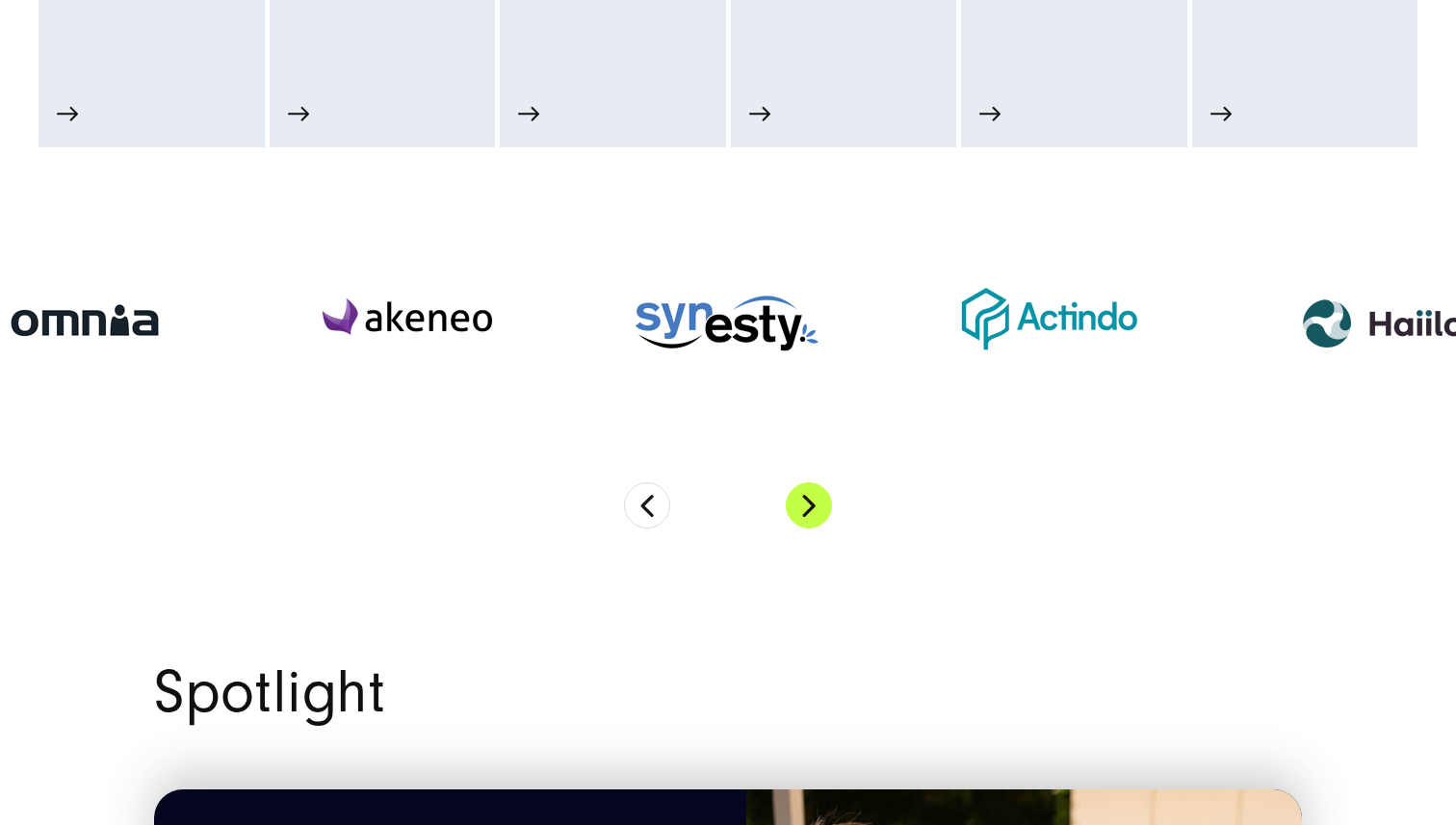
click at [809, 512] on button "Next" at bounding box center [809, 506] width 46 height 46
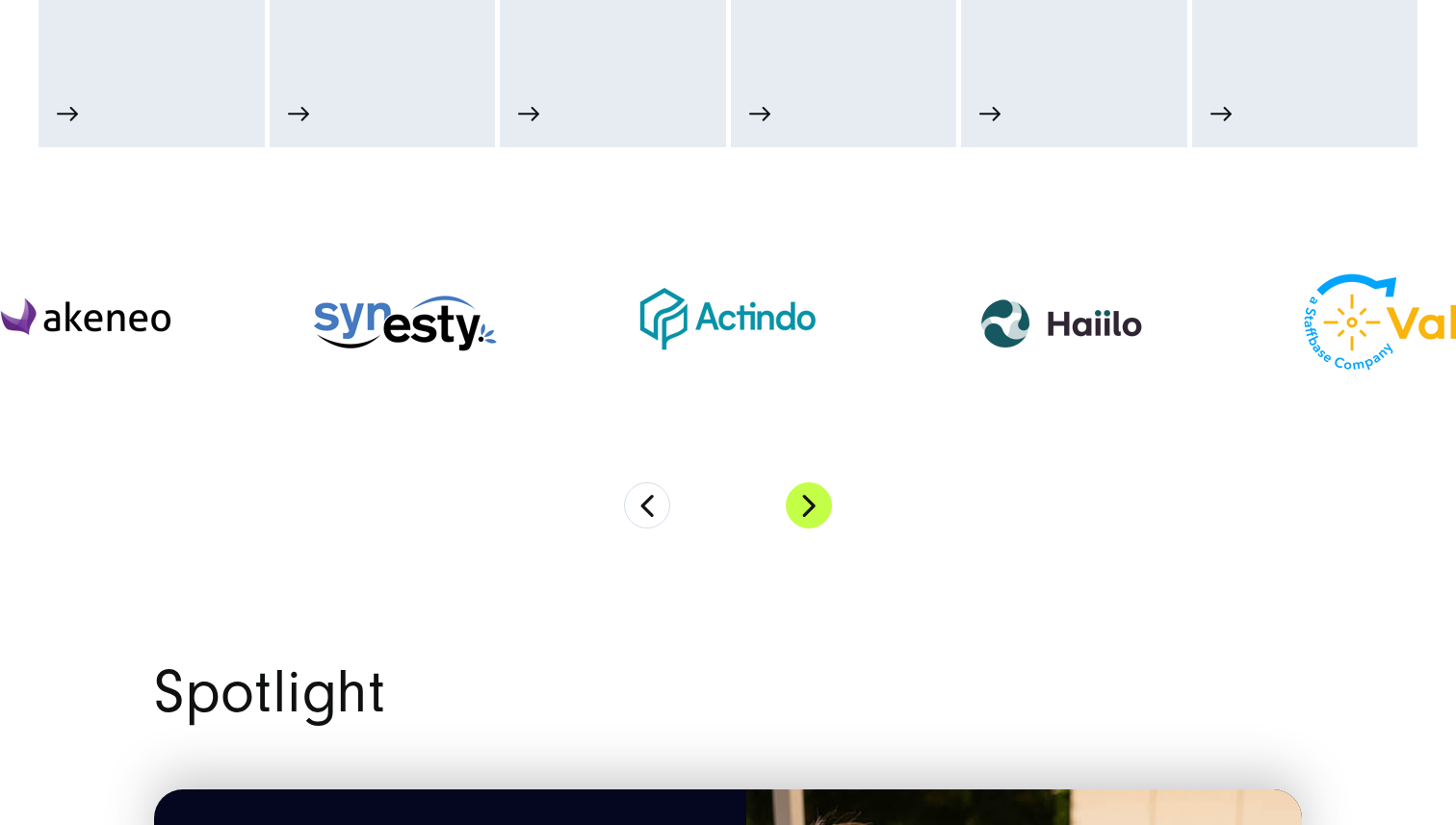
click at [809, 512] on button "Next" at bounding box center [809, 506] width 46 height 46
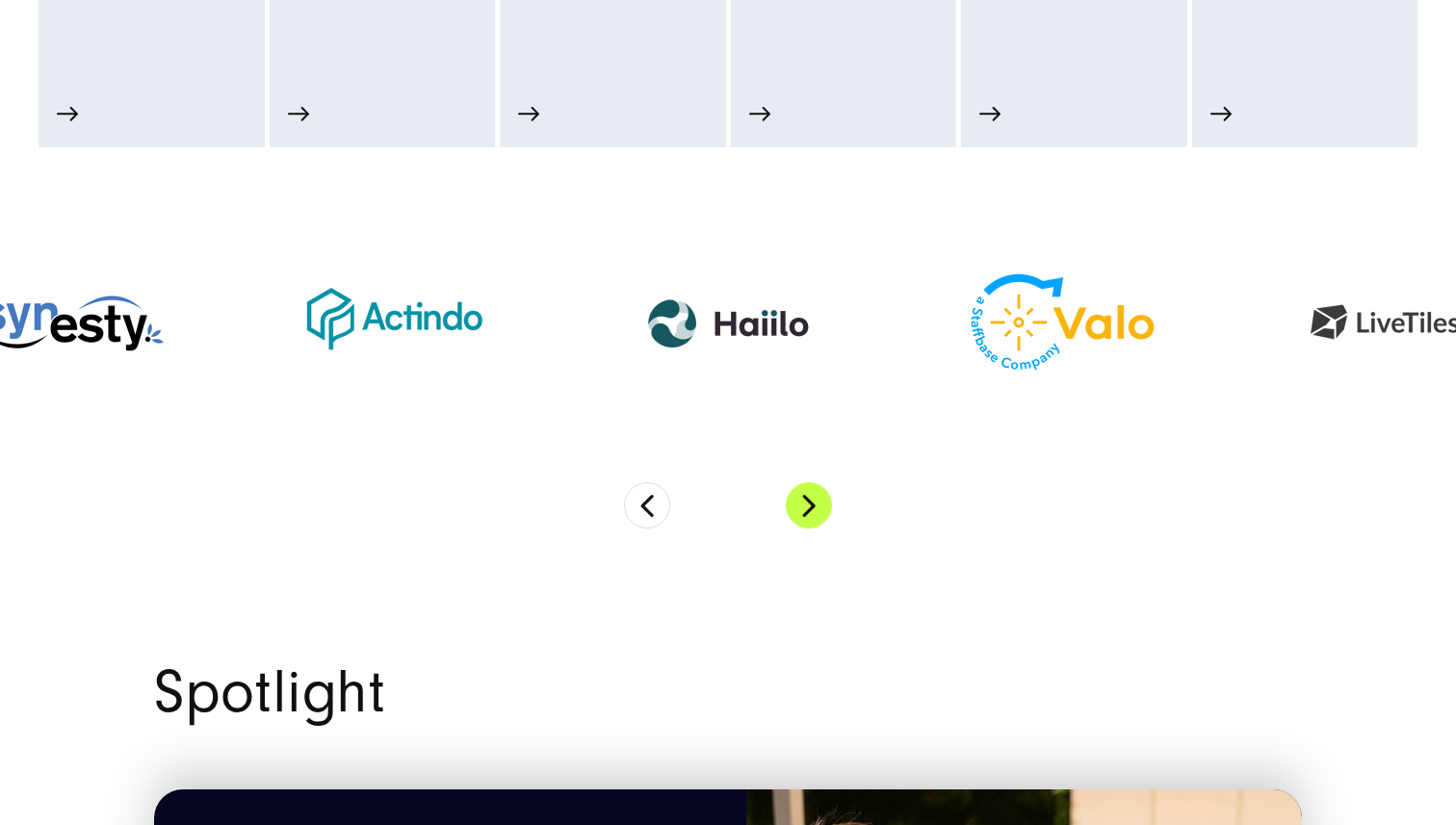
click at [809, 512] on button "Next" at bounding box center [809, 506] width 46 height 46
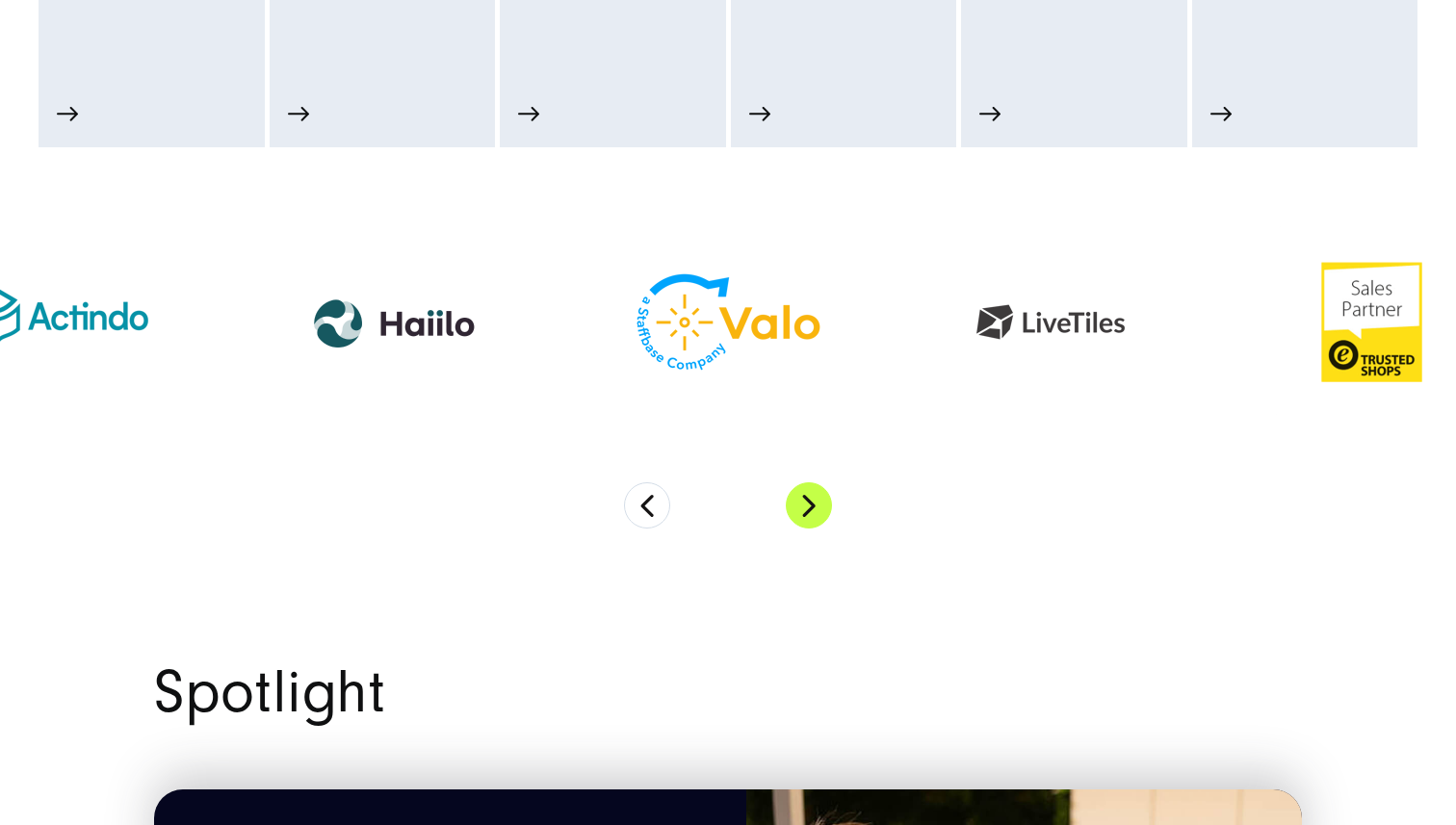
click at [809, 512] on button "Next" at bounding box center [809, 506] width 46 height 46
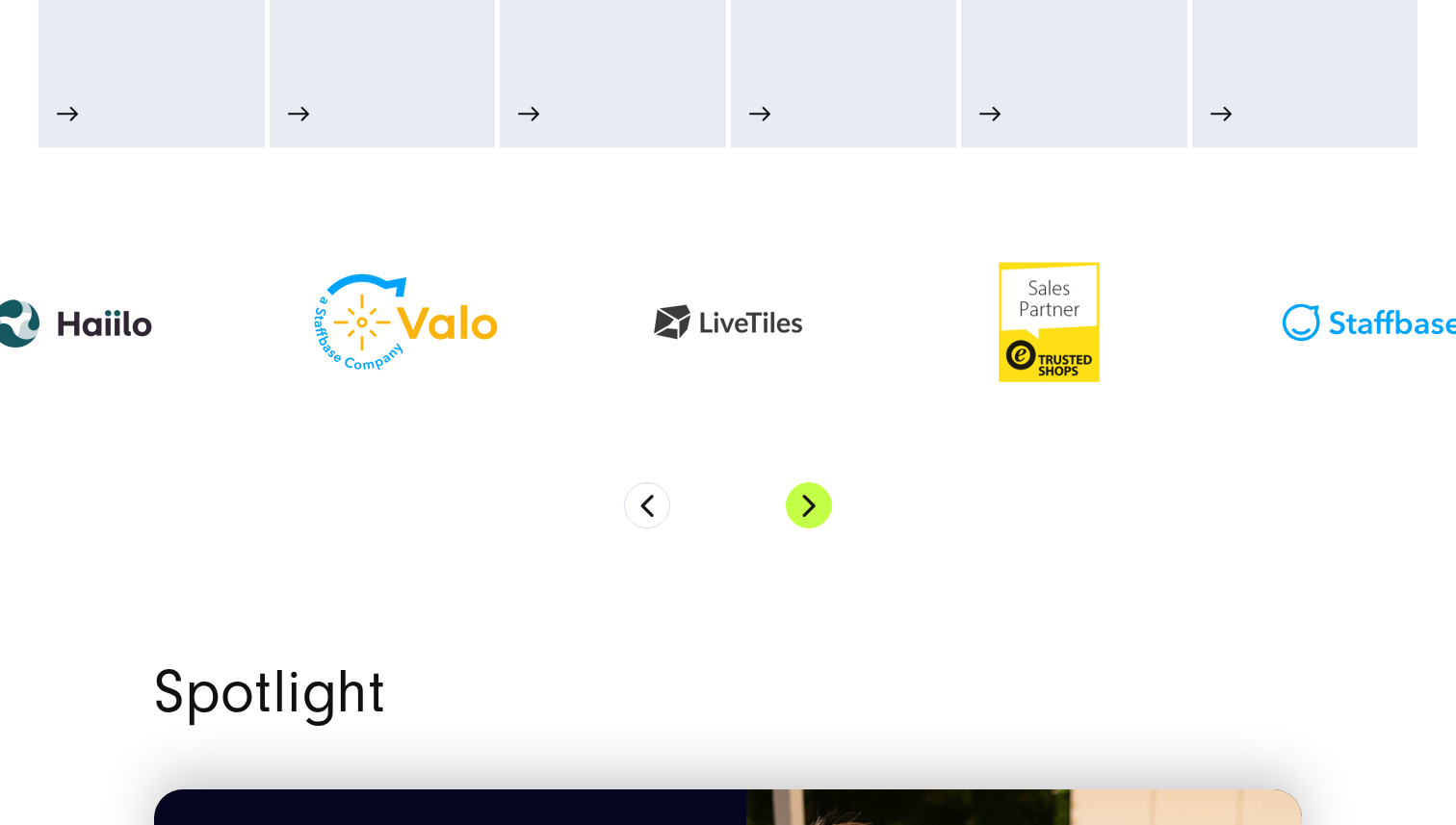
click at [809, 512] on button "Next" at bounding box center [809, 506] width 46 height 46
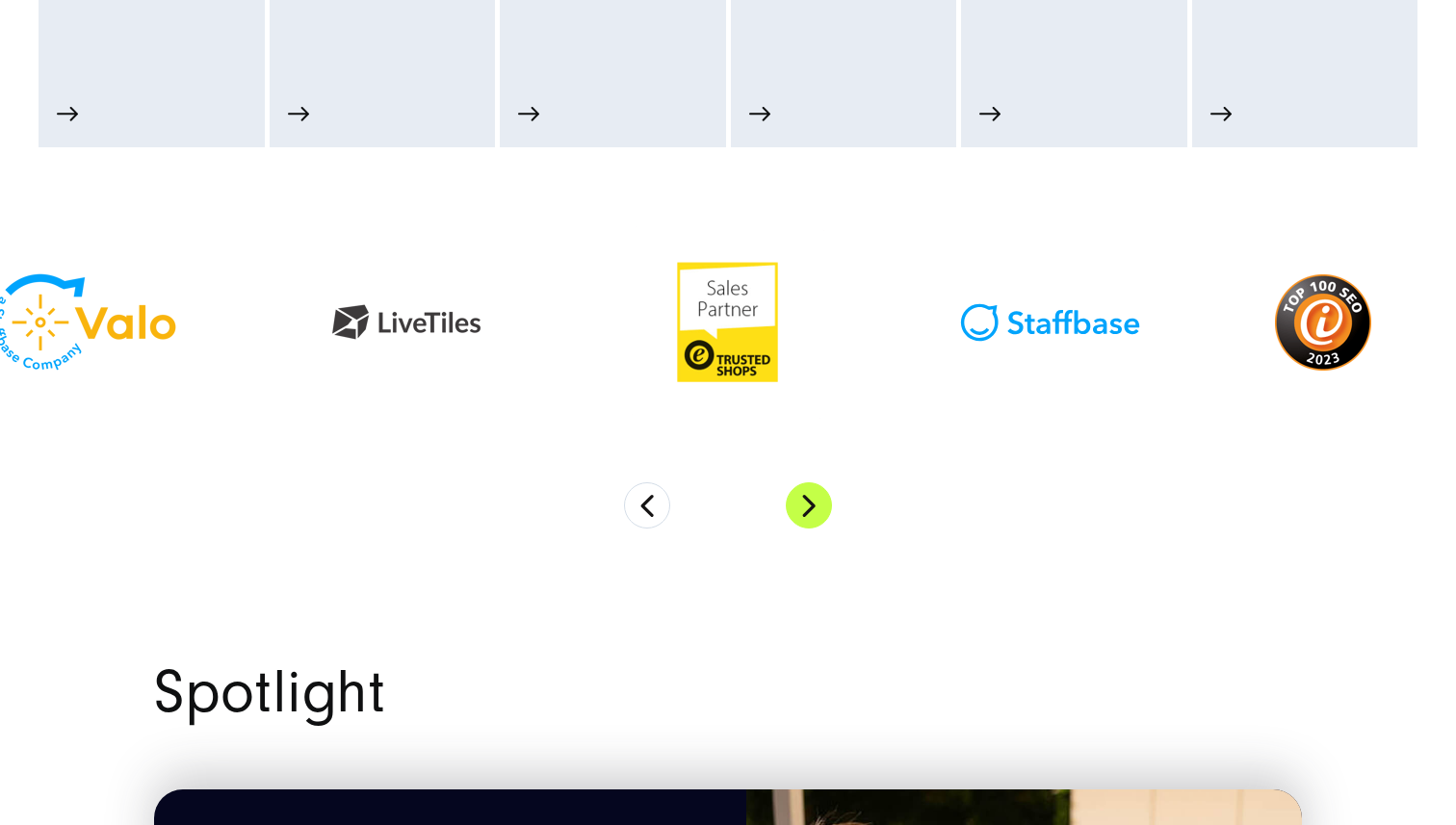
click at [809, 512] on button "Next" at bounding box center [809, 506] width 46 height 46
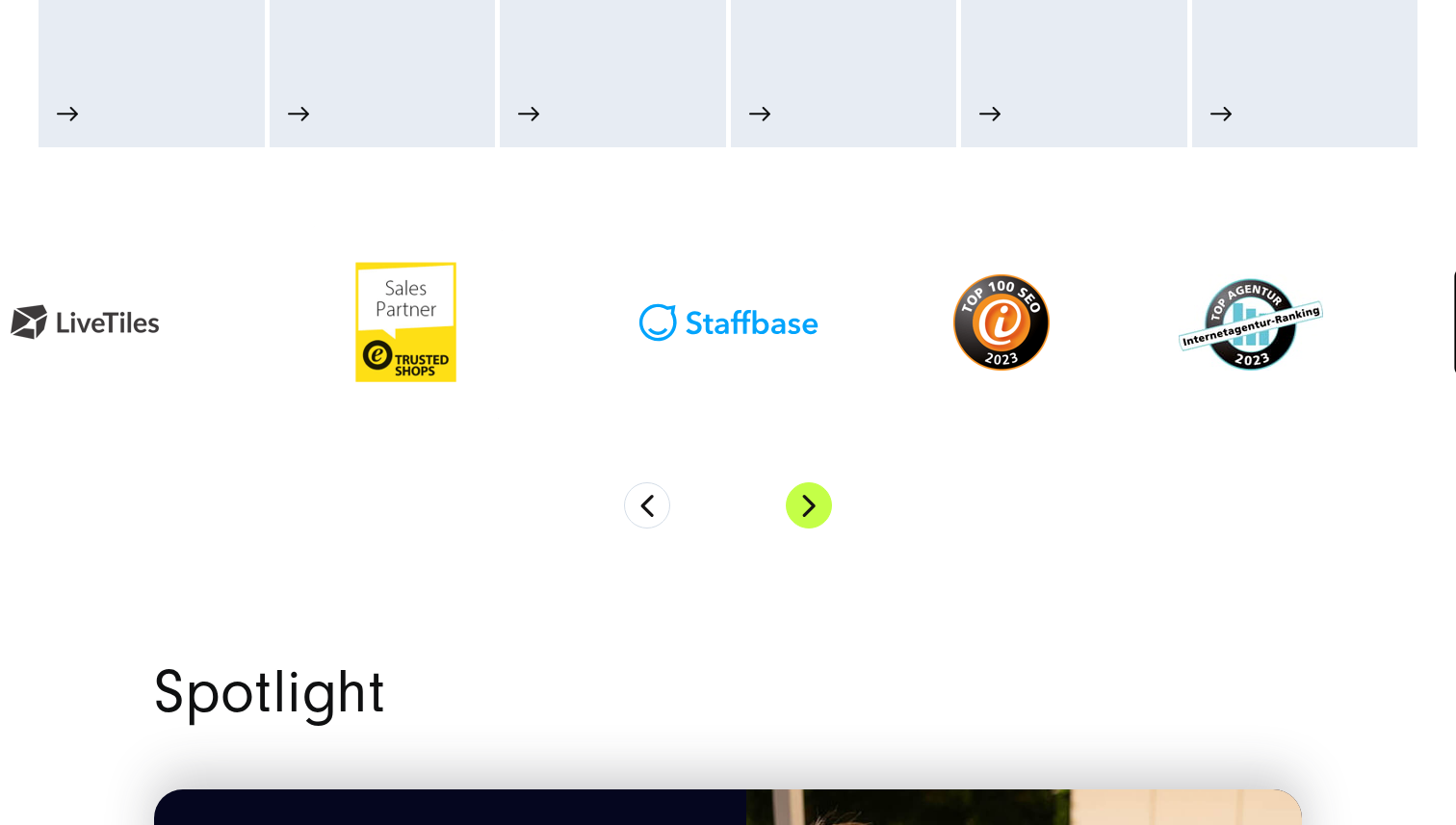
click at [809, 512] on button "Next" at bounding box center [809, 506] width 46 height 46
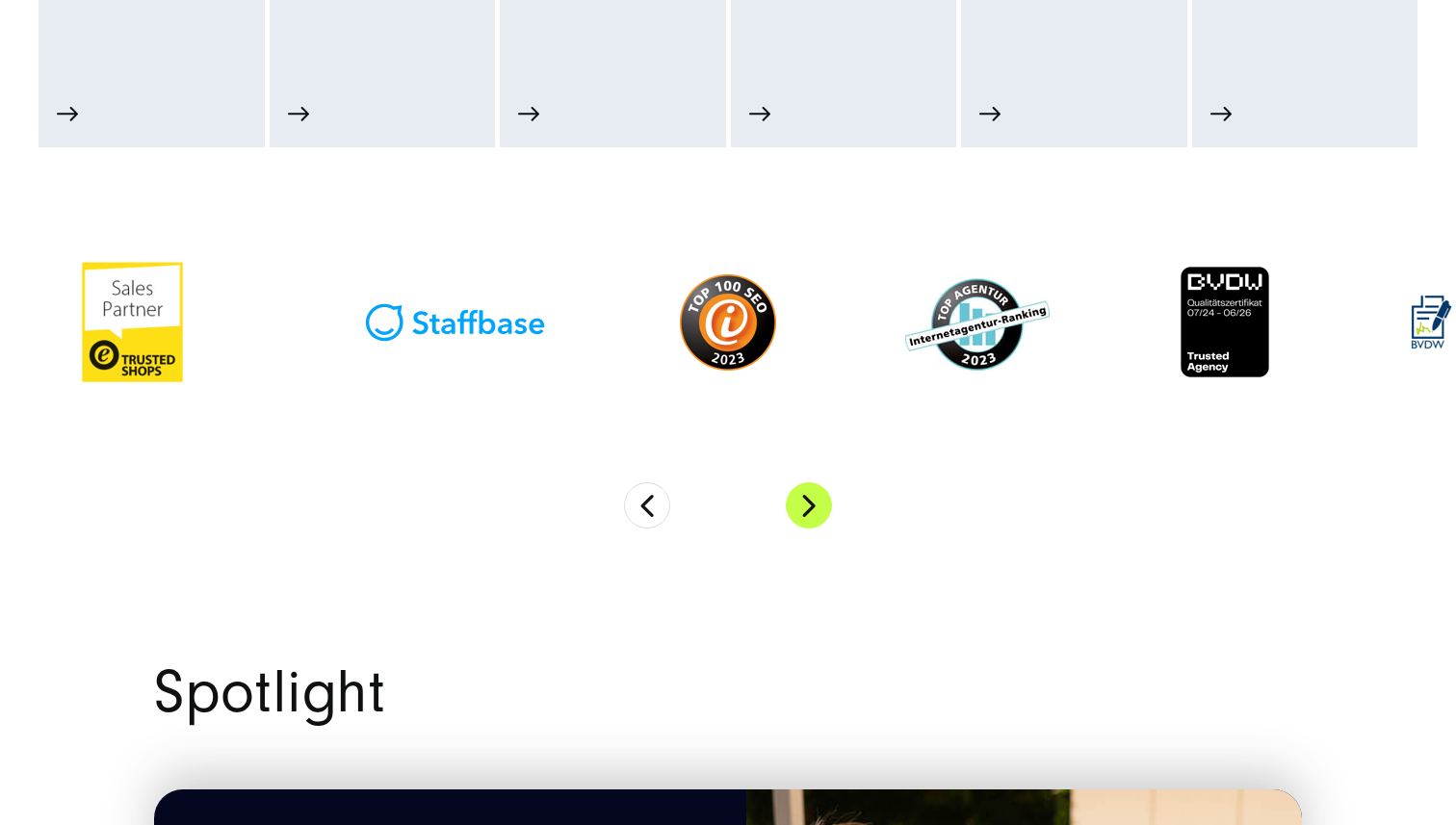
click at [809, 512] on button "Next" at bounding box center [809, 506] width 46 height 46
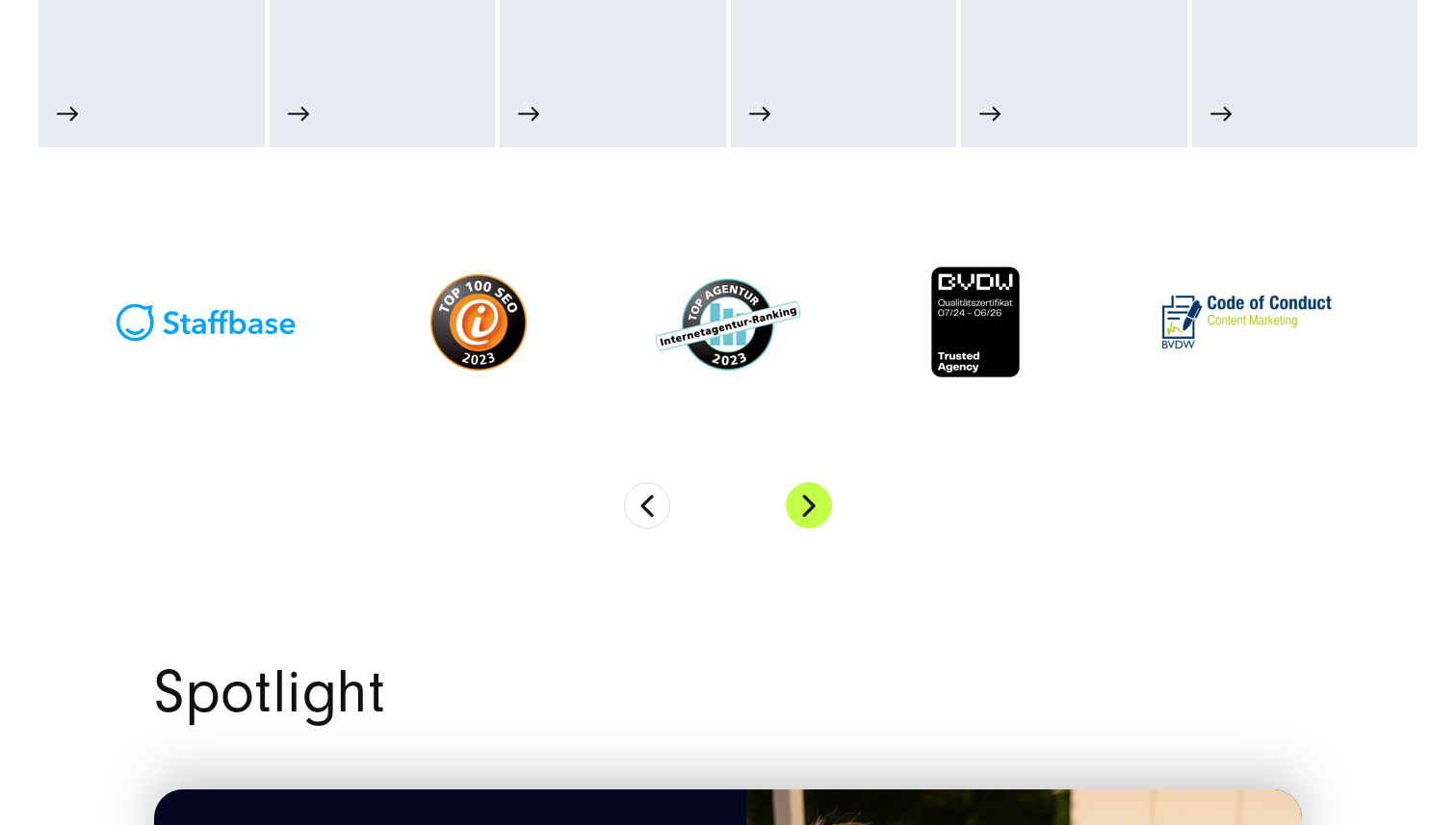
click at [809, 512] on button "Next" at bounding box center [809, 506] width 46 height 46
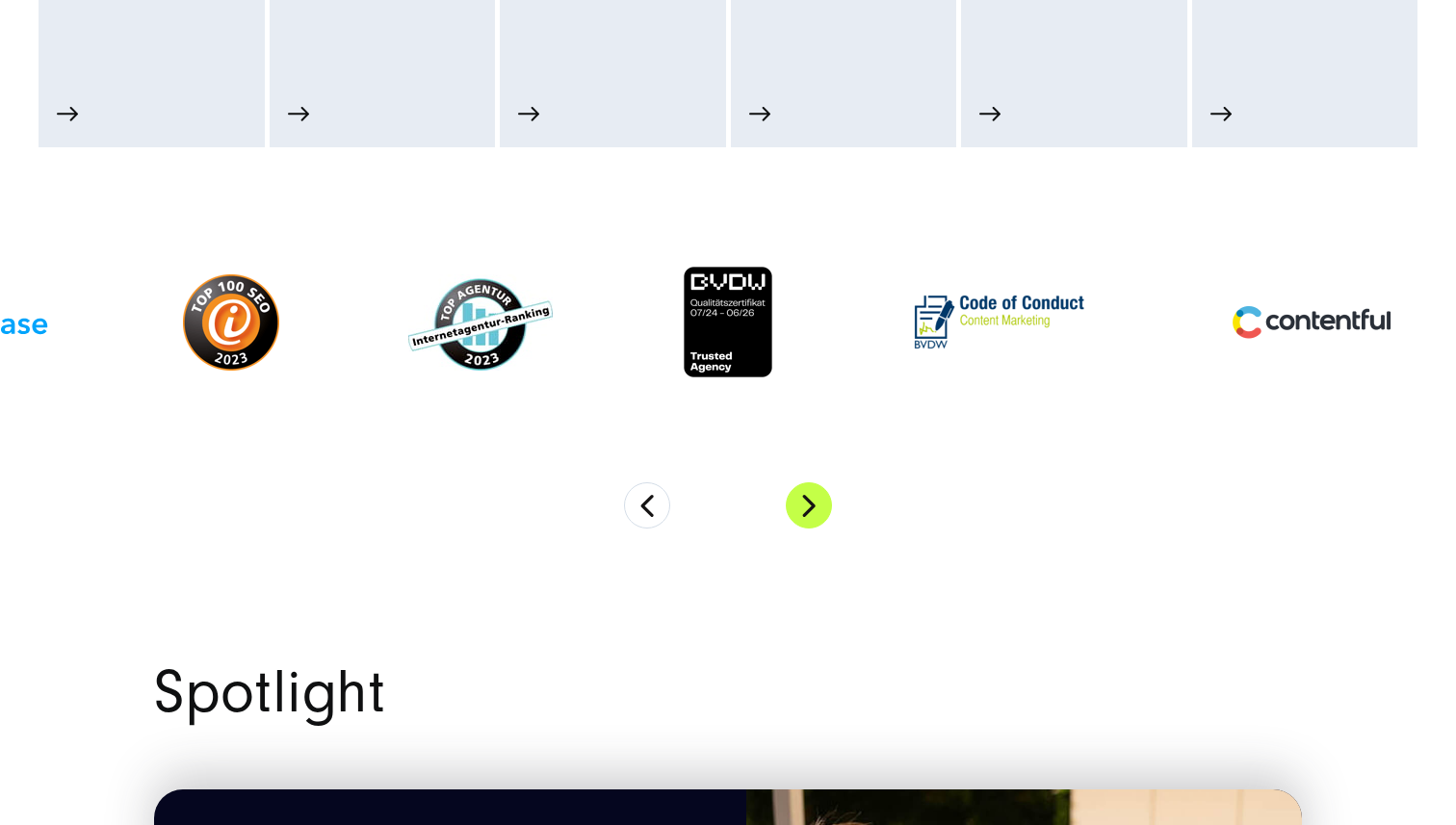
click at [809, 512] on button "Next" at bounding box center [809, 506] width 46 height 46
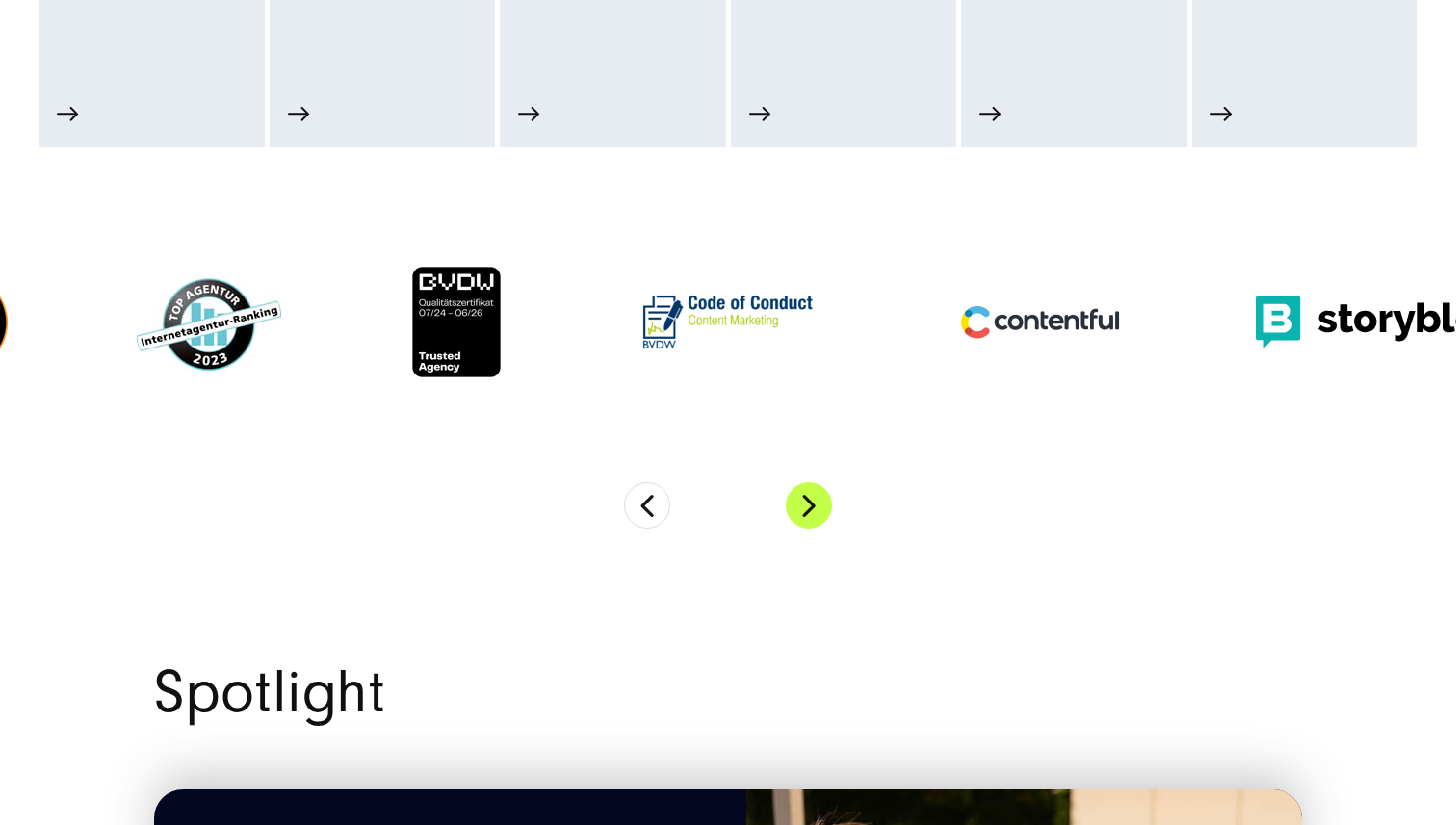
click at [809, 512] on button "Next" at bounding box center [809, 506] width 46 height 46
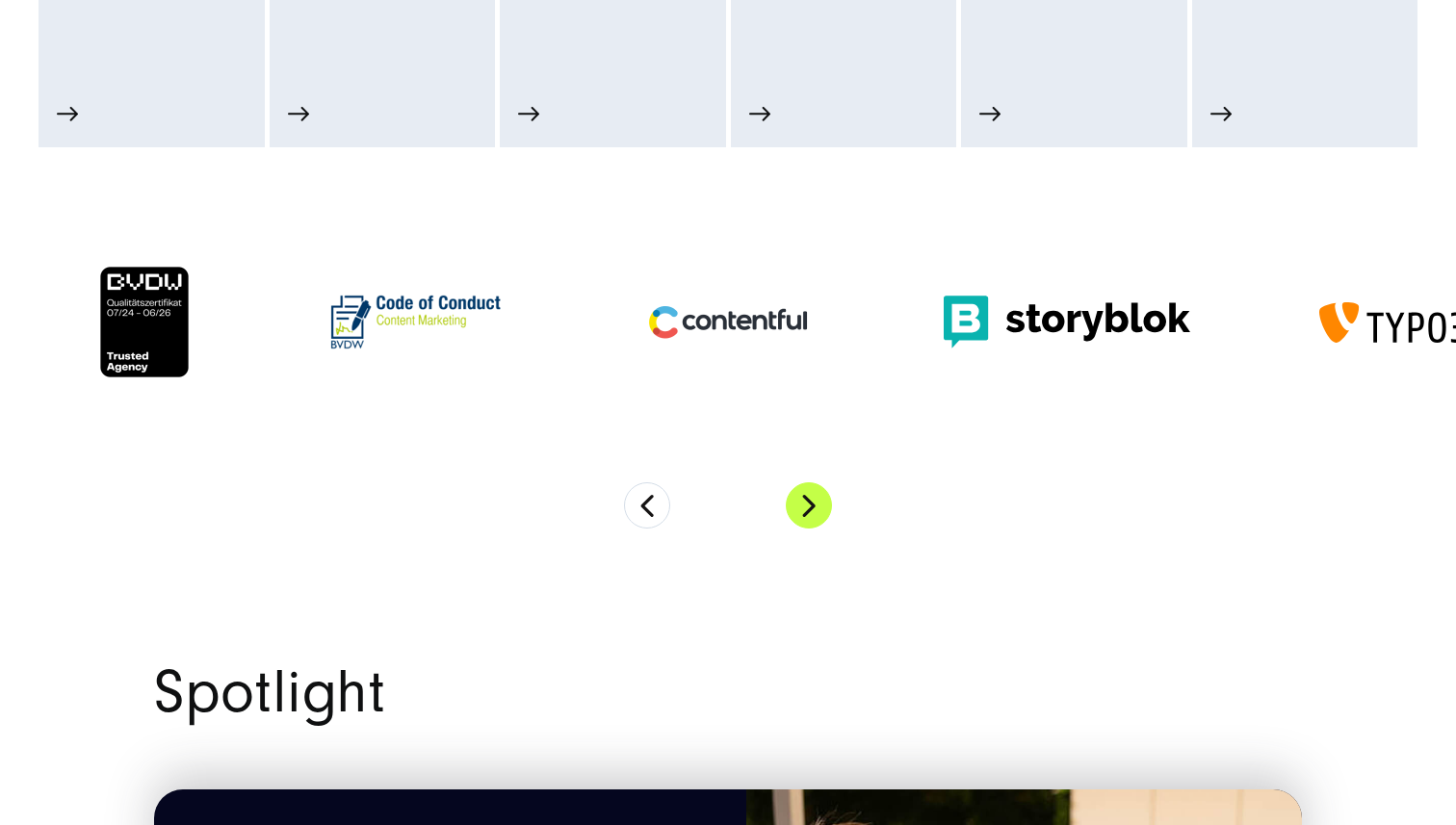
click at [809, 512] on button "Next" at bounding box center [809, 506] width 46 height 46
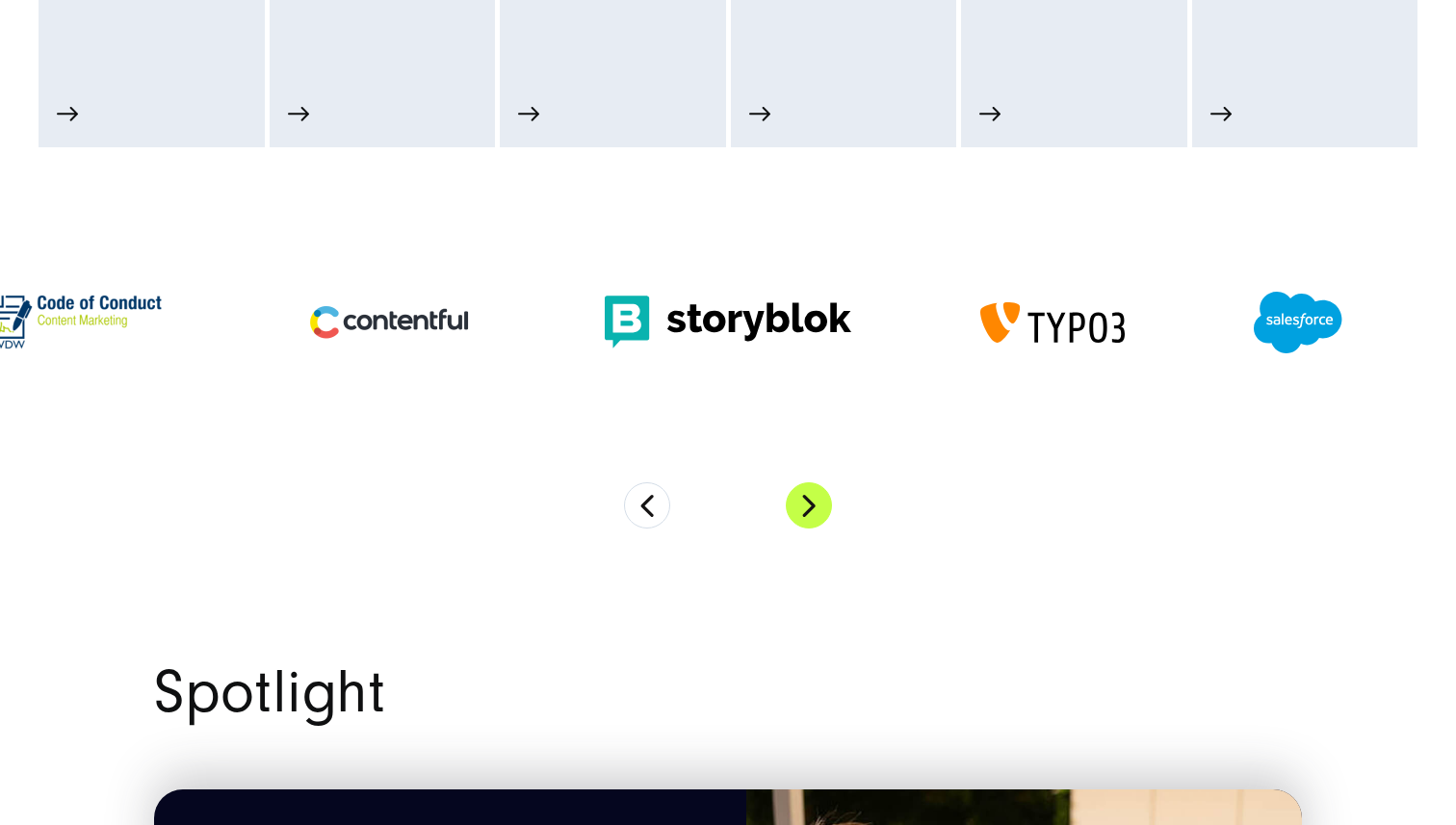
click at [809, 512] on button "Next" at bounding box center [809, 506] width 46 height 46
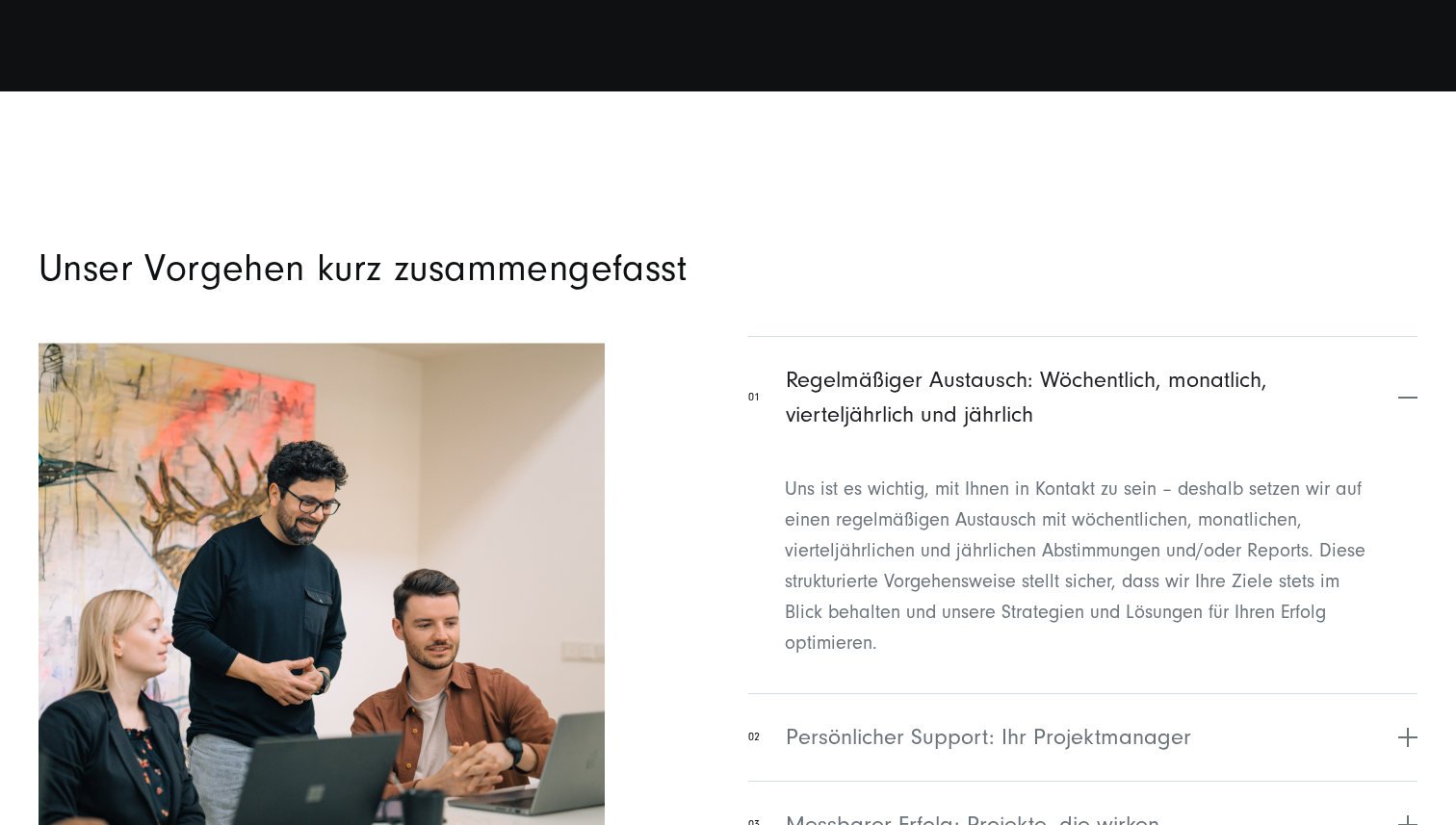
scroll to position [7602, 0]
